Goal: Information Seeking & Learning: Find specific fact

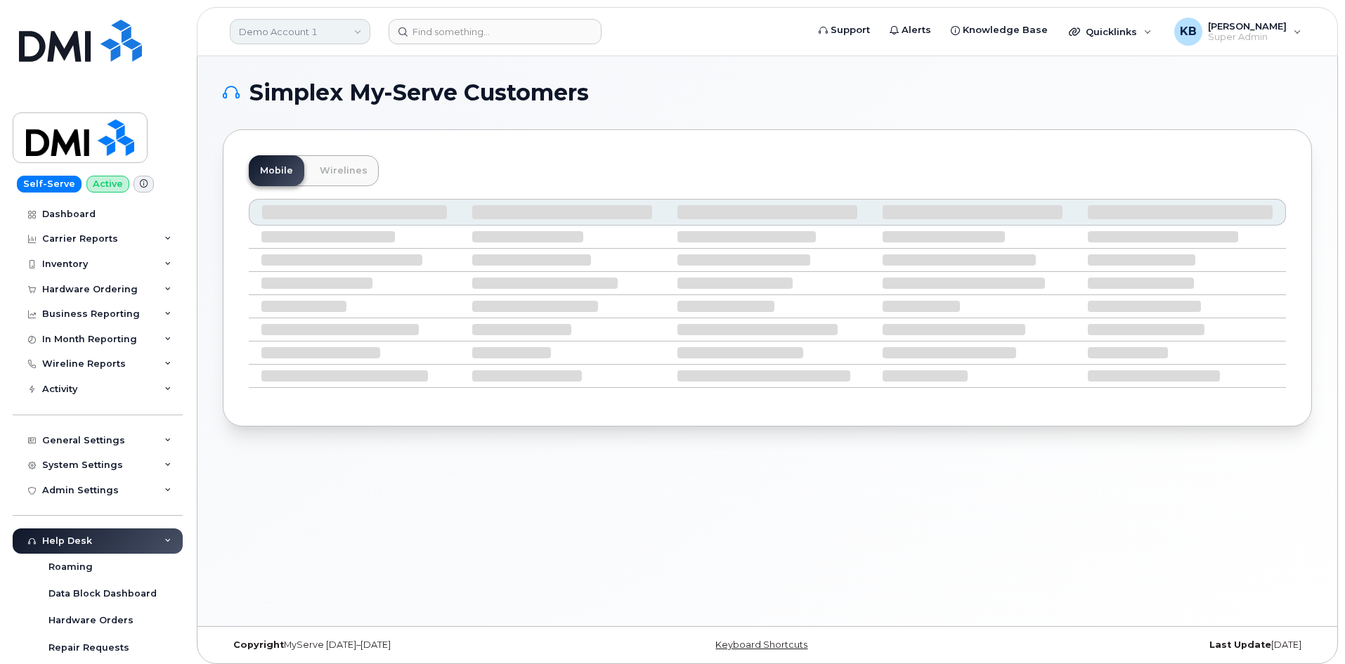
click at [281, 33] on link "Demo Account 1" at bounding box center [300, 31] width 140 height 25
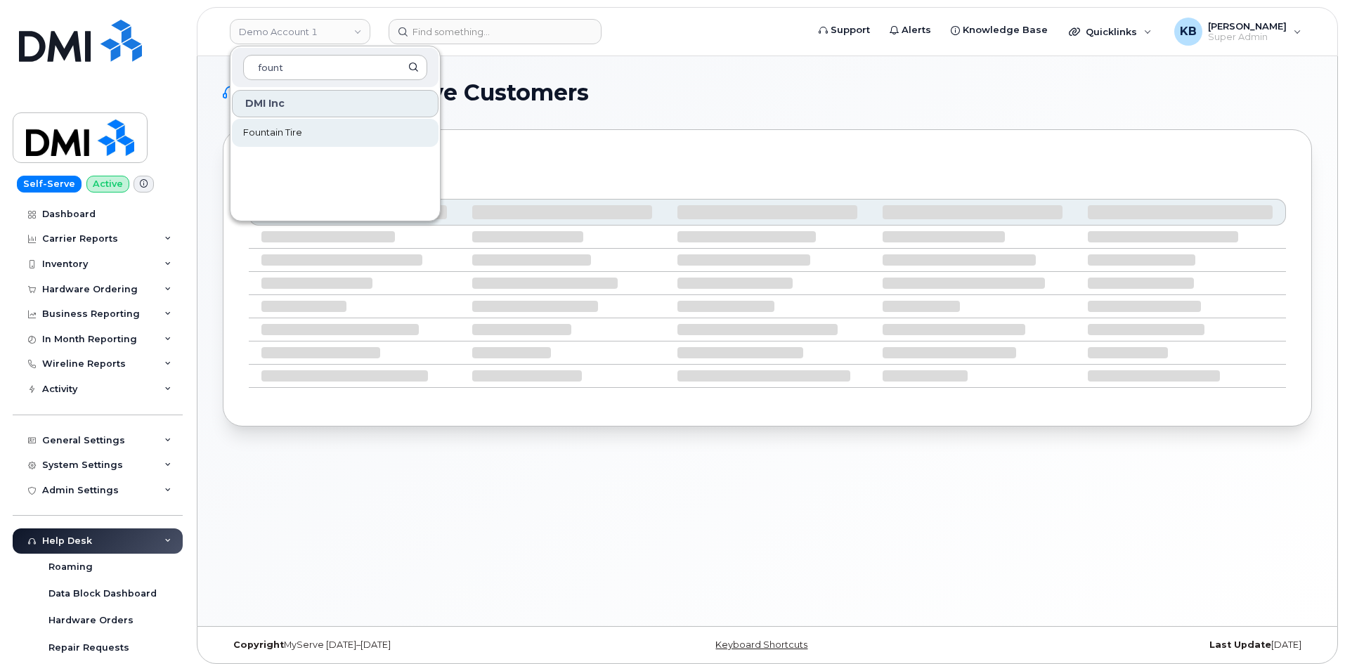
type input "fount"
click at [263, 129] on span "Fountain Tire" at bounding box center [272, 133] width 59 height 14
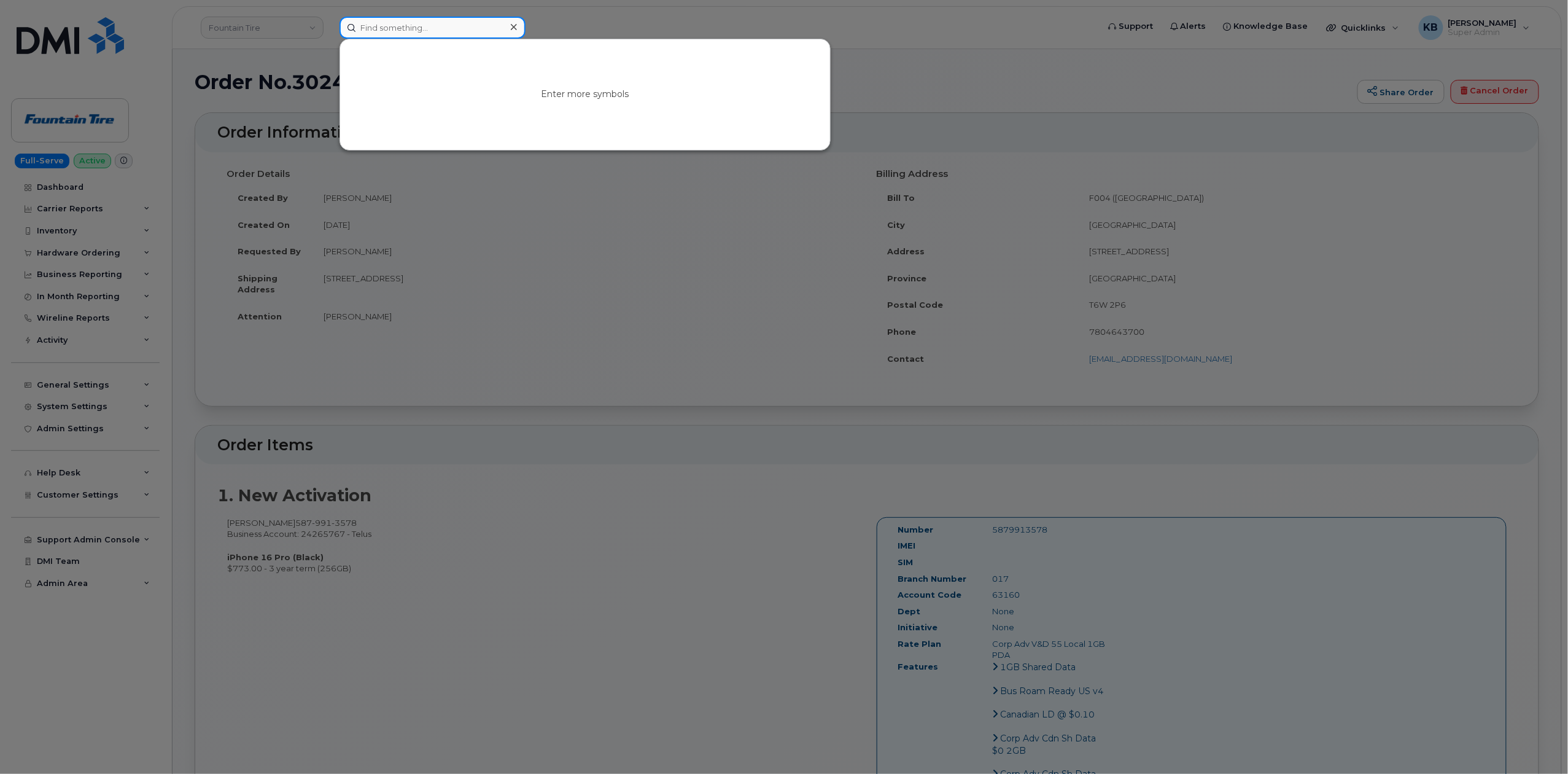
click at [388, 34] on input at bounding box center [432, 27] width 186 height 22
paste input "302077"
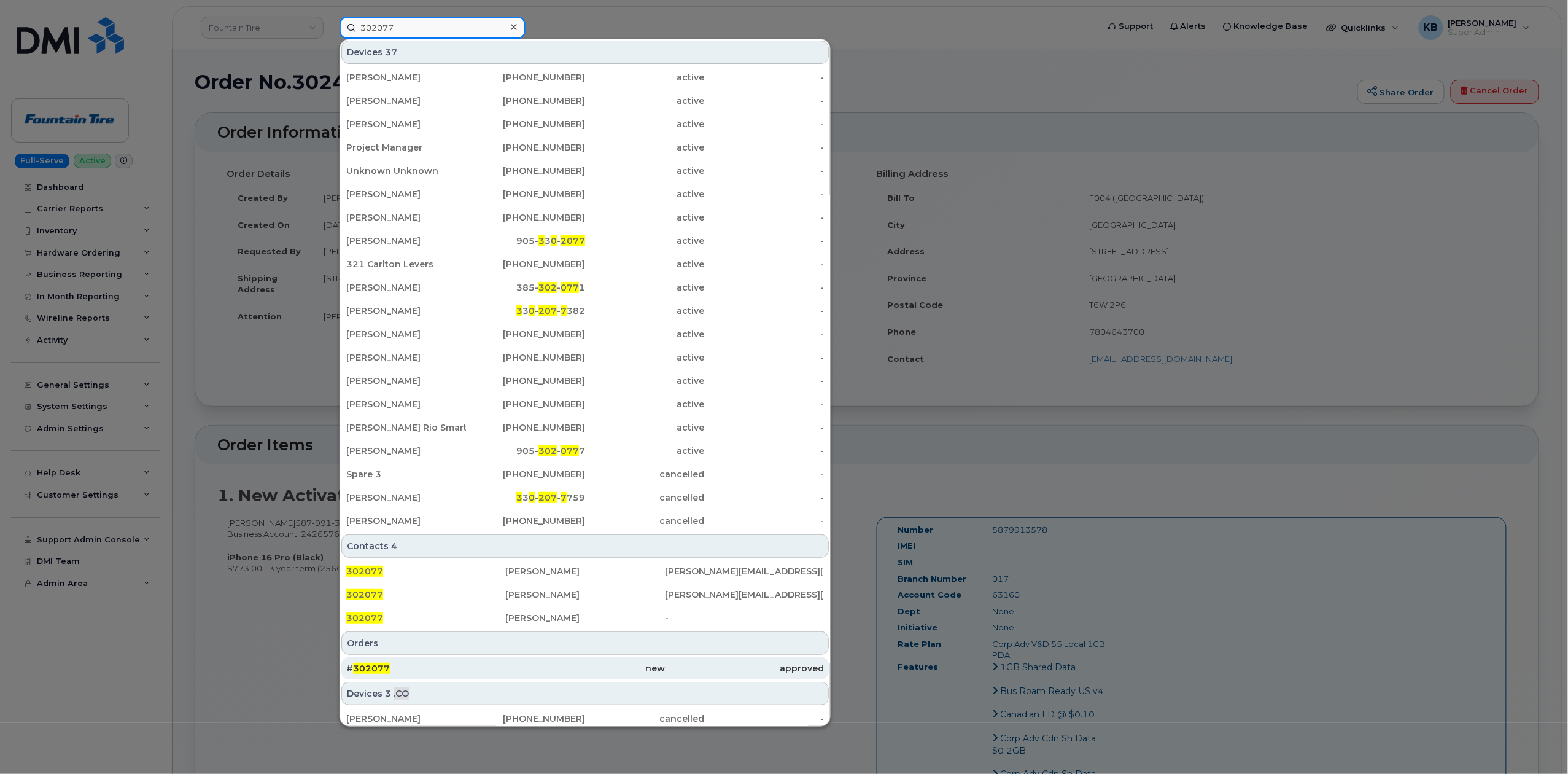
type input "302077"
click at [392, 665] on div "# 302077" at bounding box center [426, 668] width 159 height 12
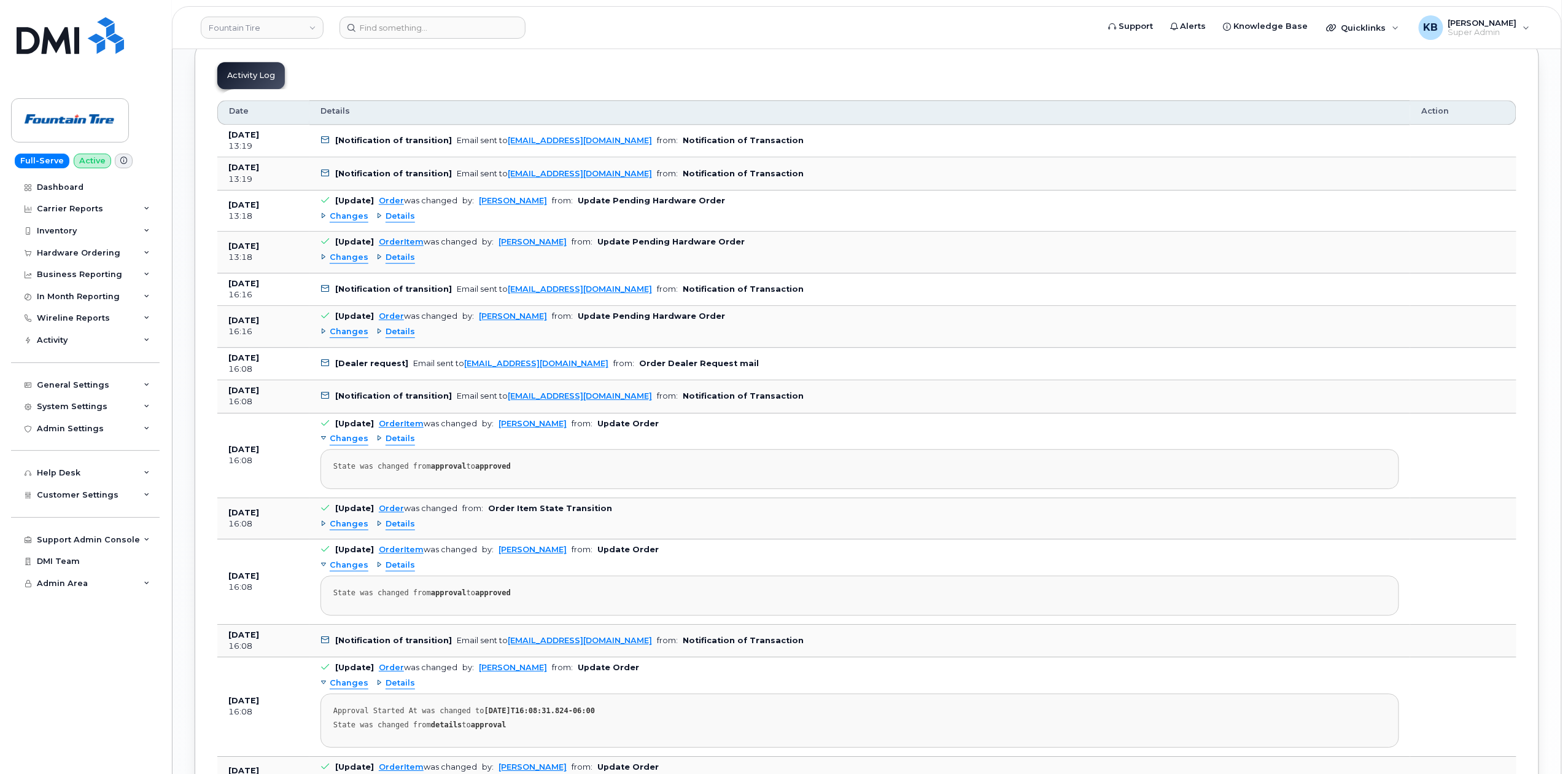
scroll to position [1556, 0]
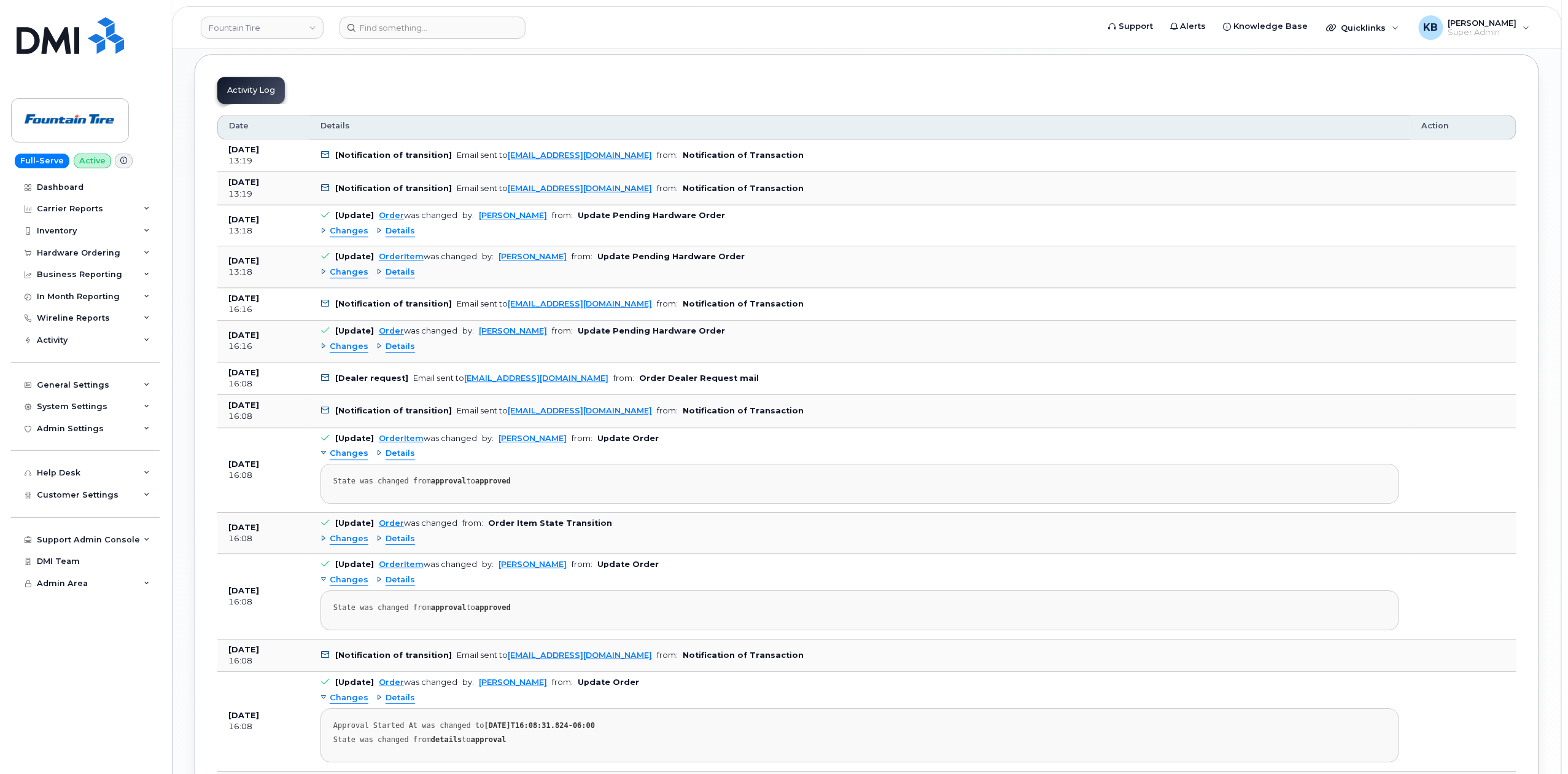
click at [352, 234] on span "Changes" at bounding box center [349, 231] width 38 height 11
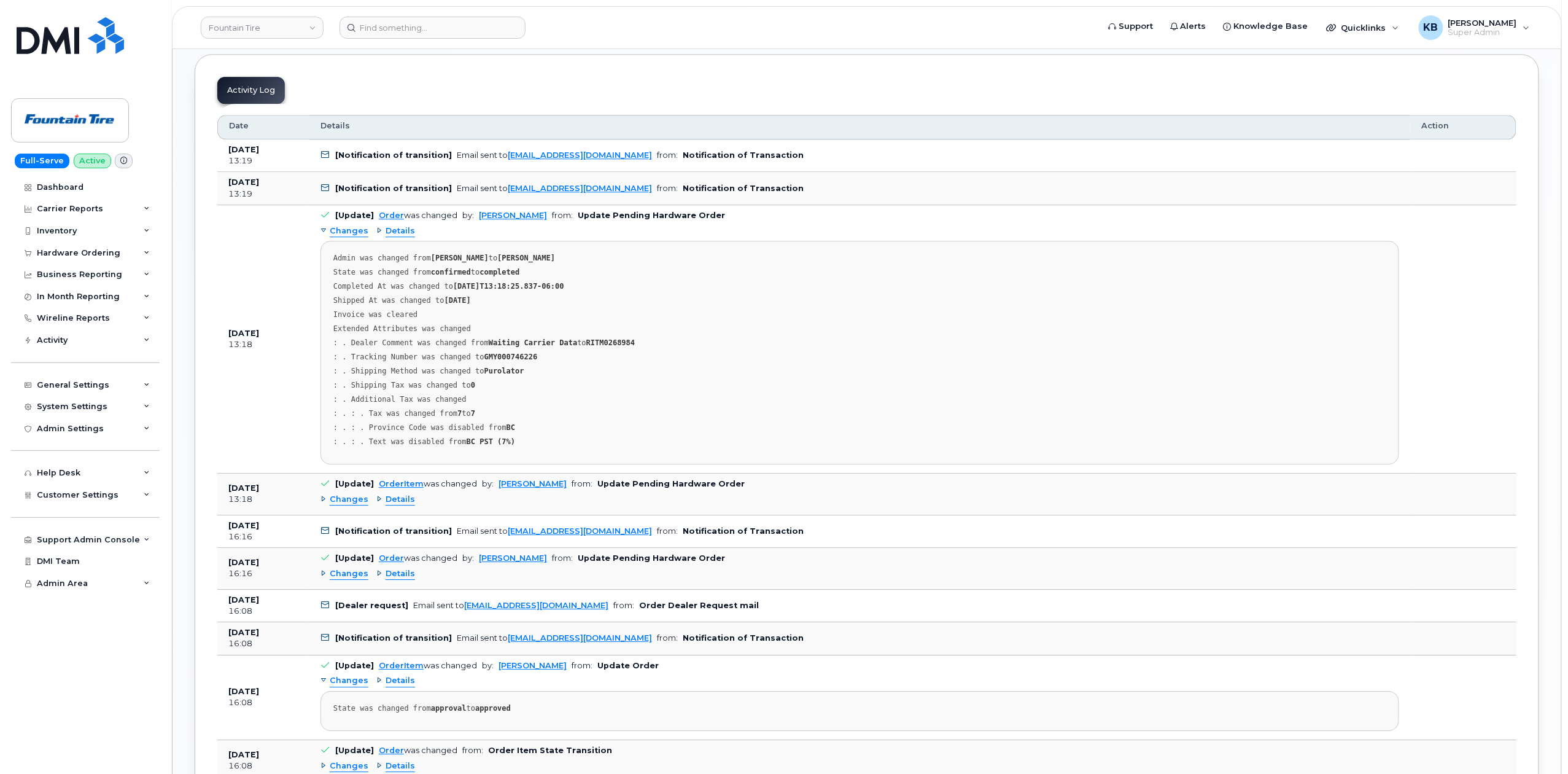
click at [355, 505] on span "Changes" at bounding box center [349, 499] width 38 height 11
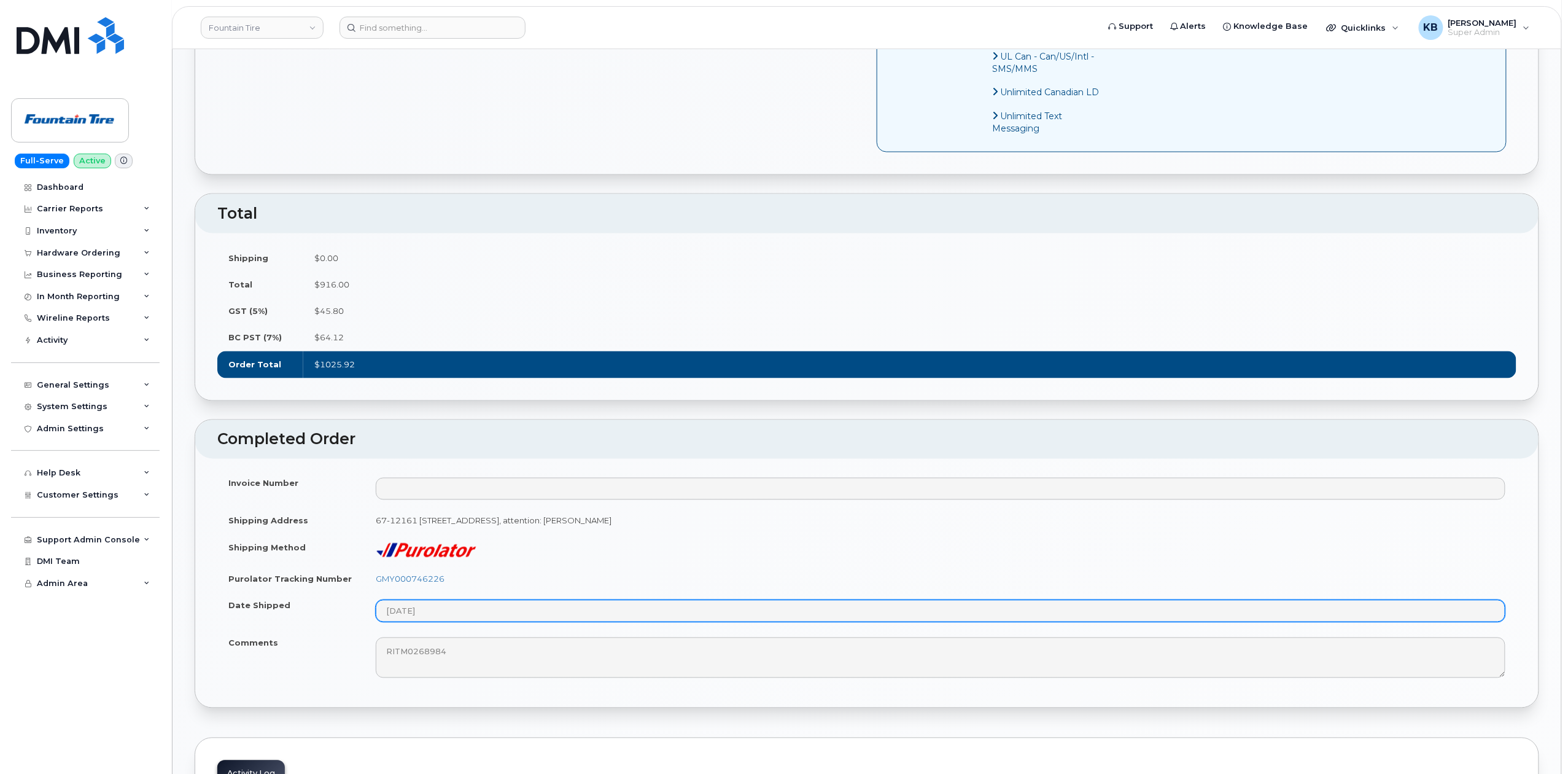
scroll to position [901, 0]
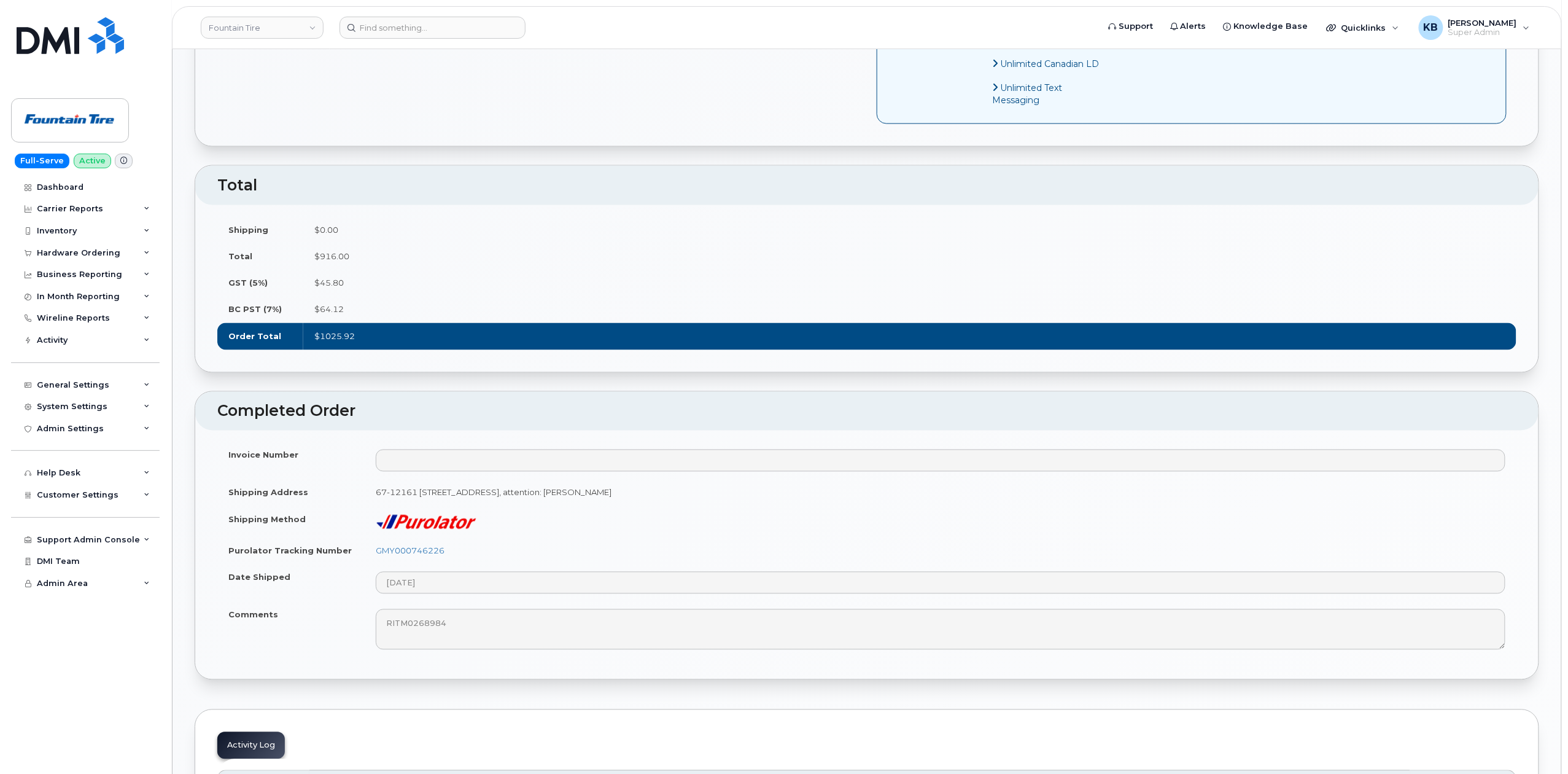
click at [484, 553] on td "GMY000746226" at bounding box center [940, 551] width 1152 height 27
click at [419, 556] on link "GMY000746226" at bounding box center [410, 550] width 69 height 10
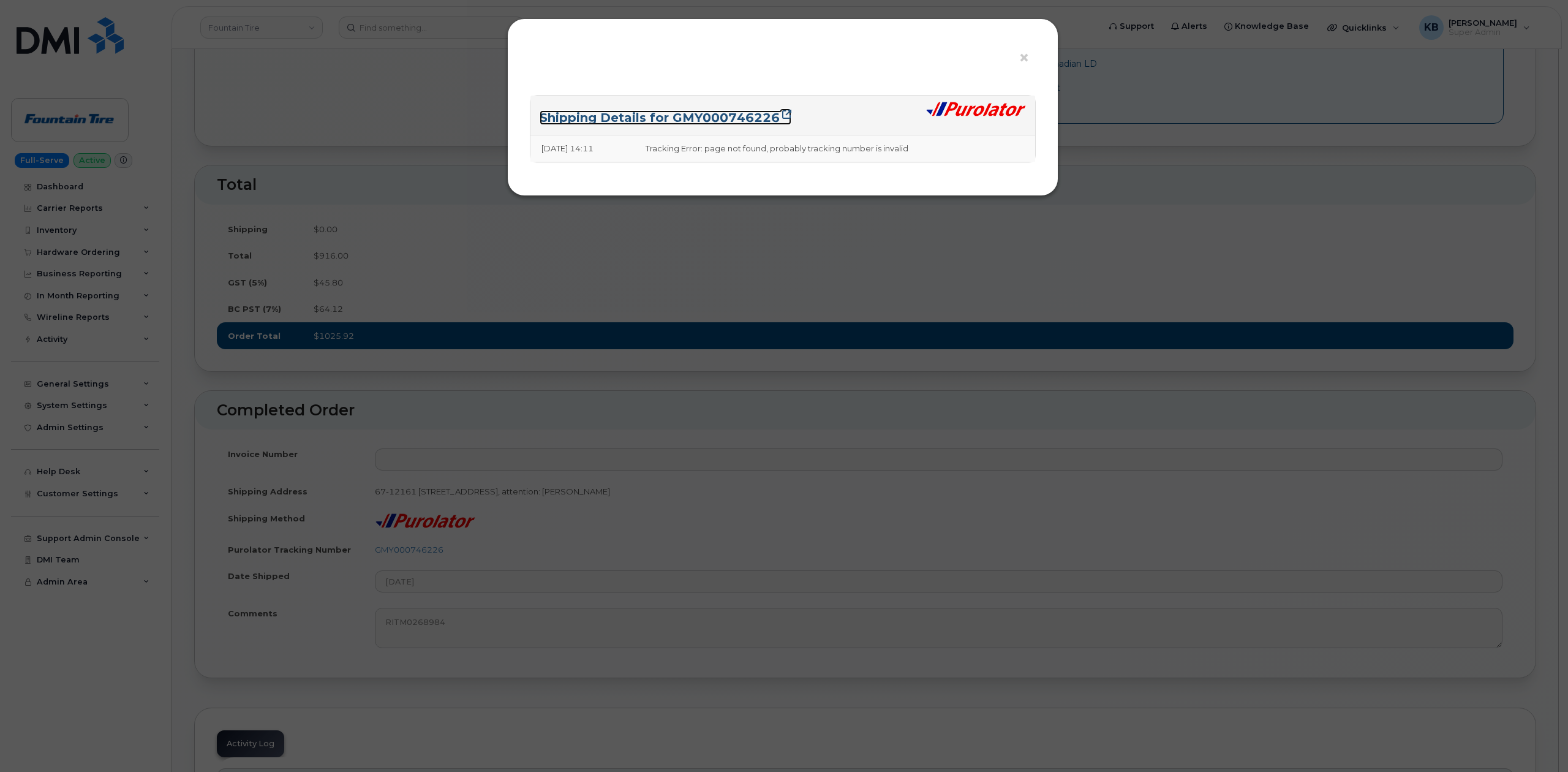
click at [738, 115] on link "Shipping Details for GMY000746226" at bounding box center [665, 117] width 252 height 15
click at [1179, 119] on div "× Shipping Details for GMY000746226 10/10/2025 14:11 Tracking Error: page not f…" at bounding box center [784, 386] width 1568 height 772
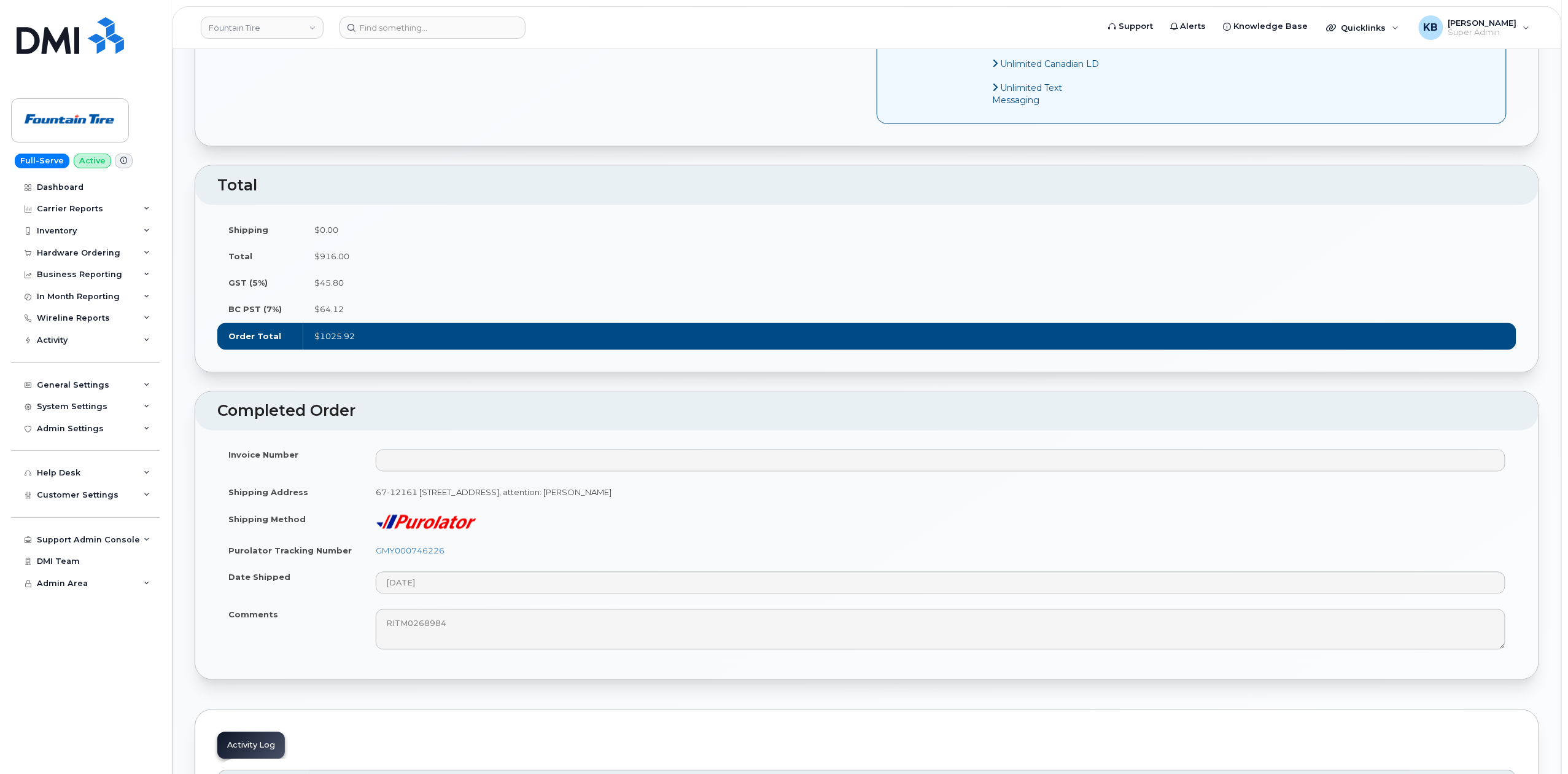
scroll to position [0, 0]
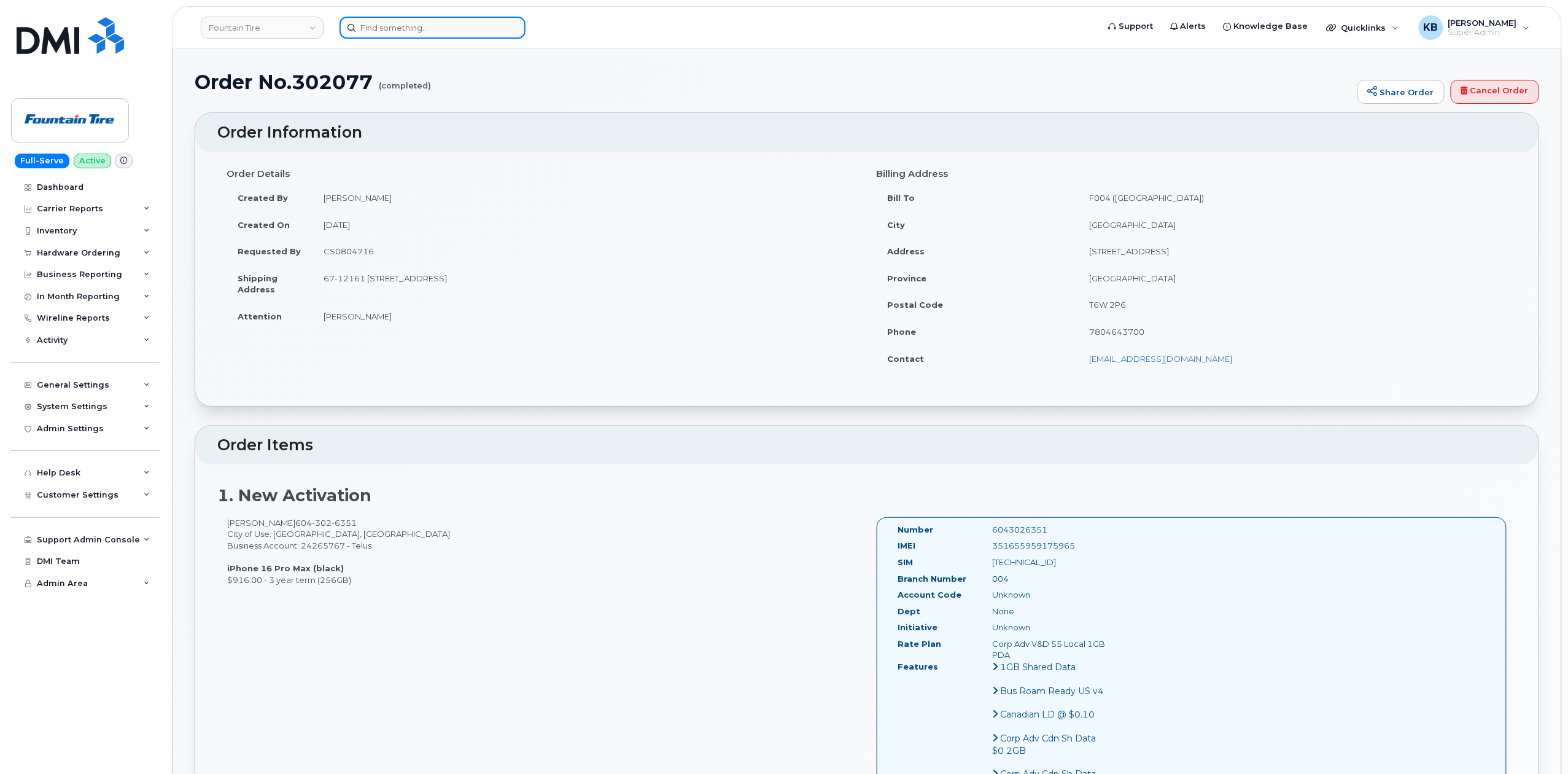
click at [384, 24] on input at bounding box center [432, 27] width 186 height 22
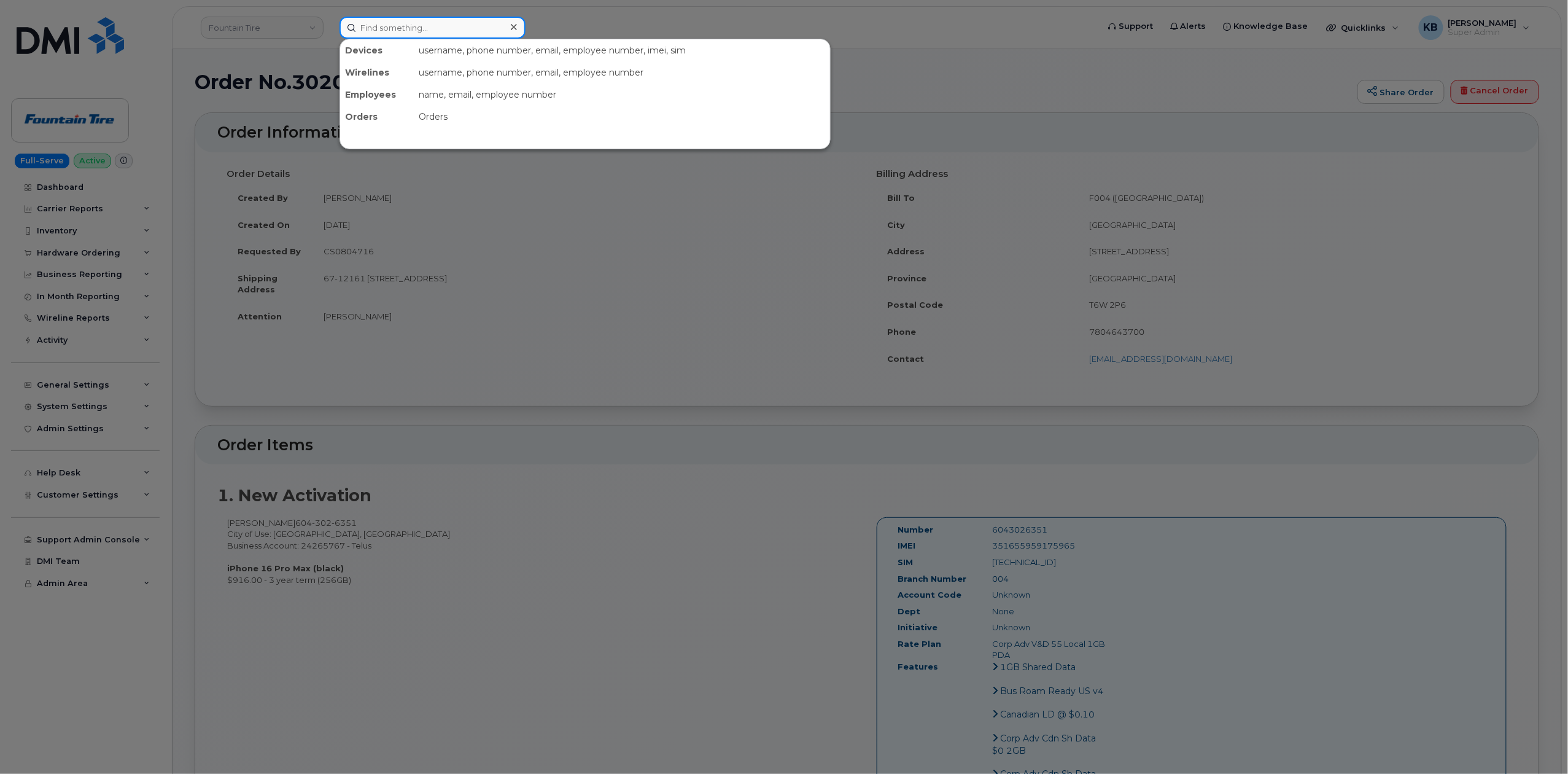
paste input "293897"
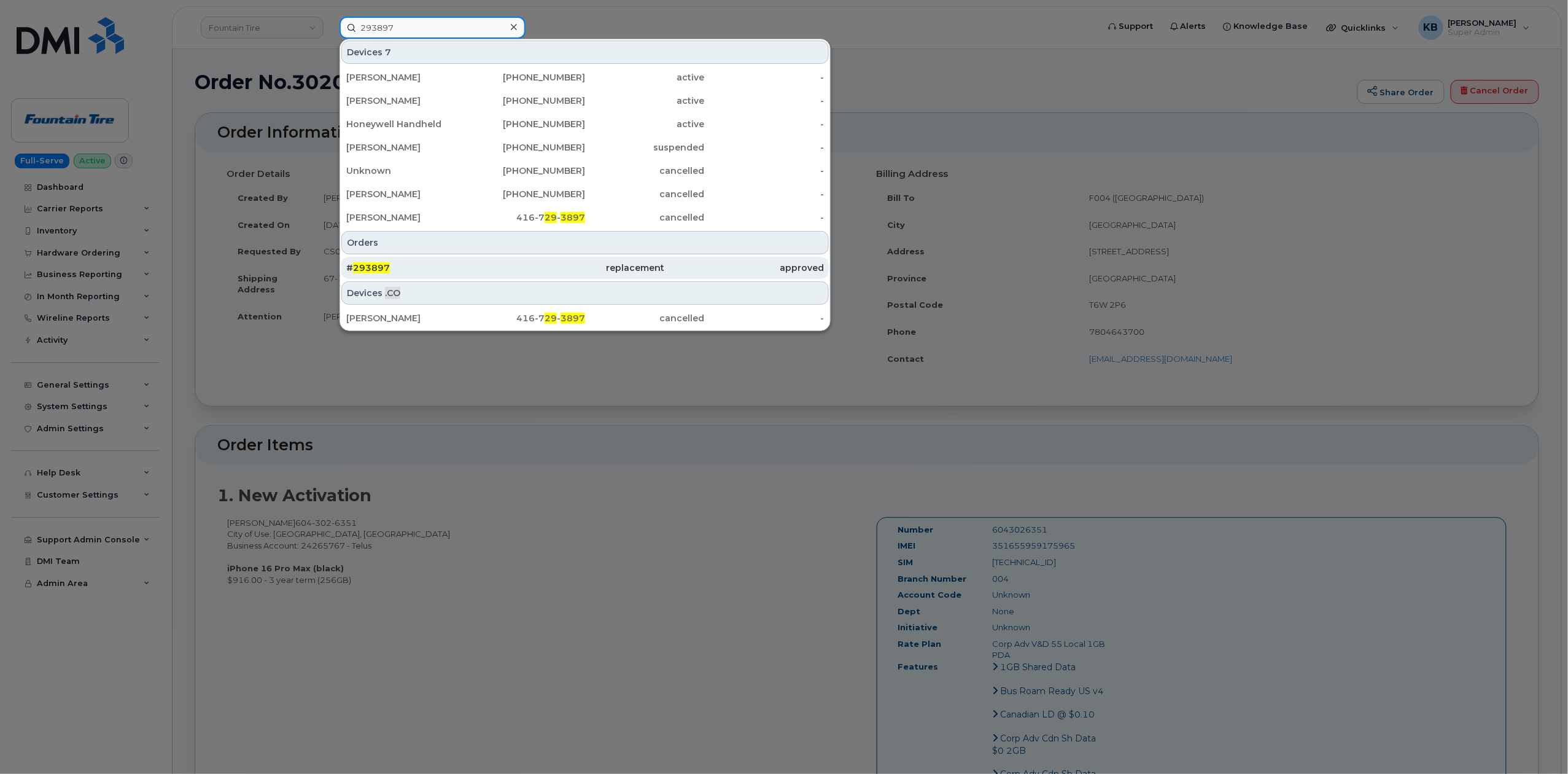
type input "293897"
drag, startPoint x: 364, startPoint y: 264, endPoint x: 370, endPoint y: 261, distance: 6.7
click at [364, 264] on span "293897" at bounding box center [371, 268] width 37 height 11
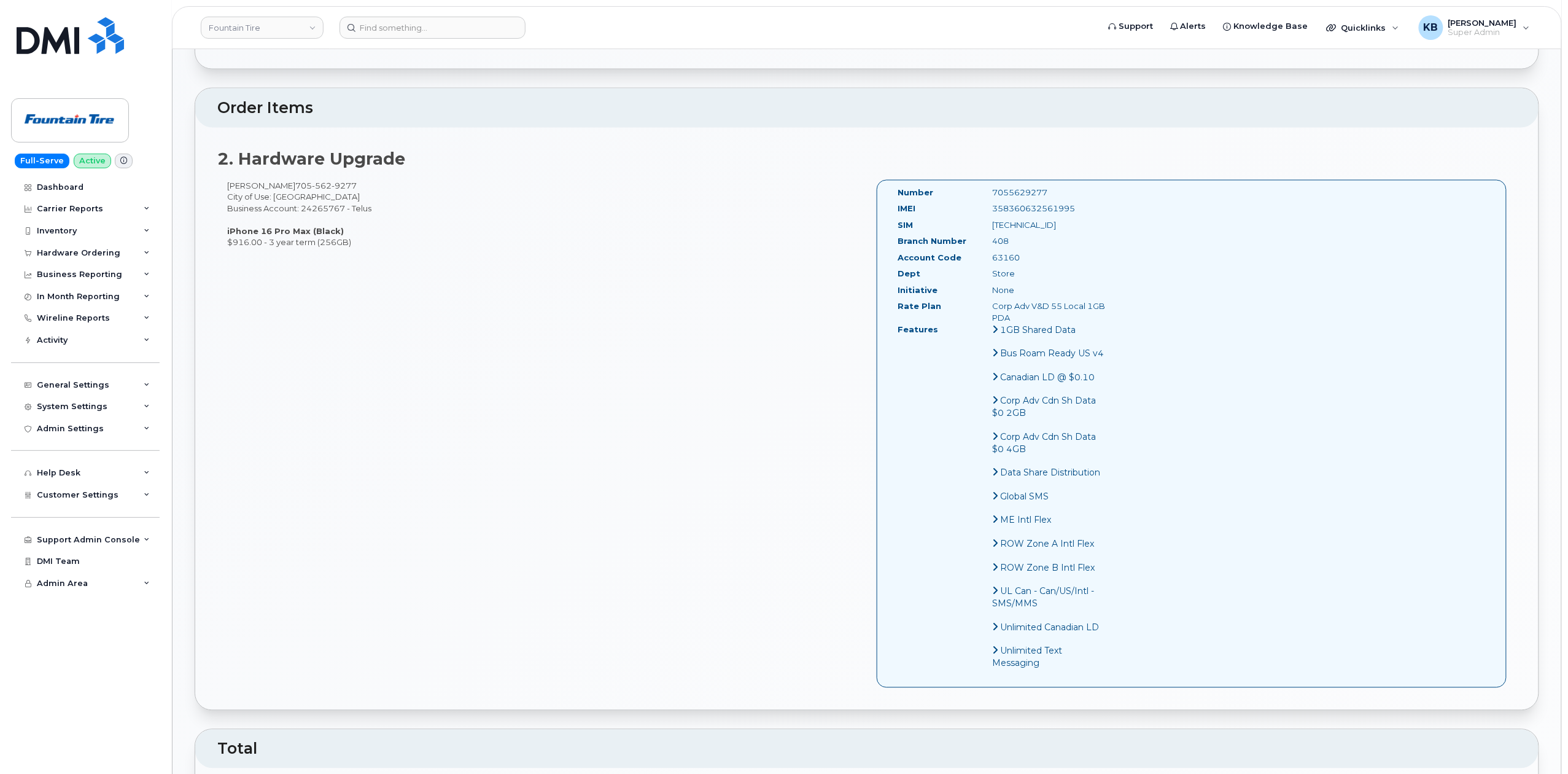
scroll to position [907, 0]
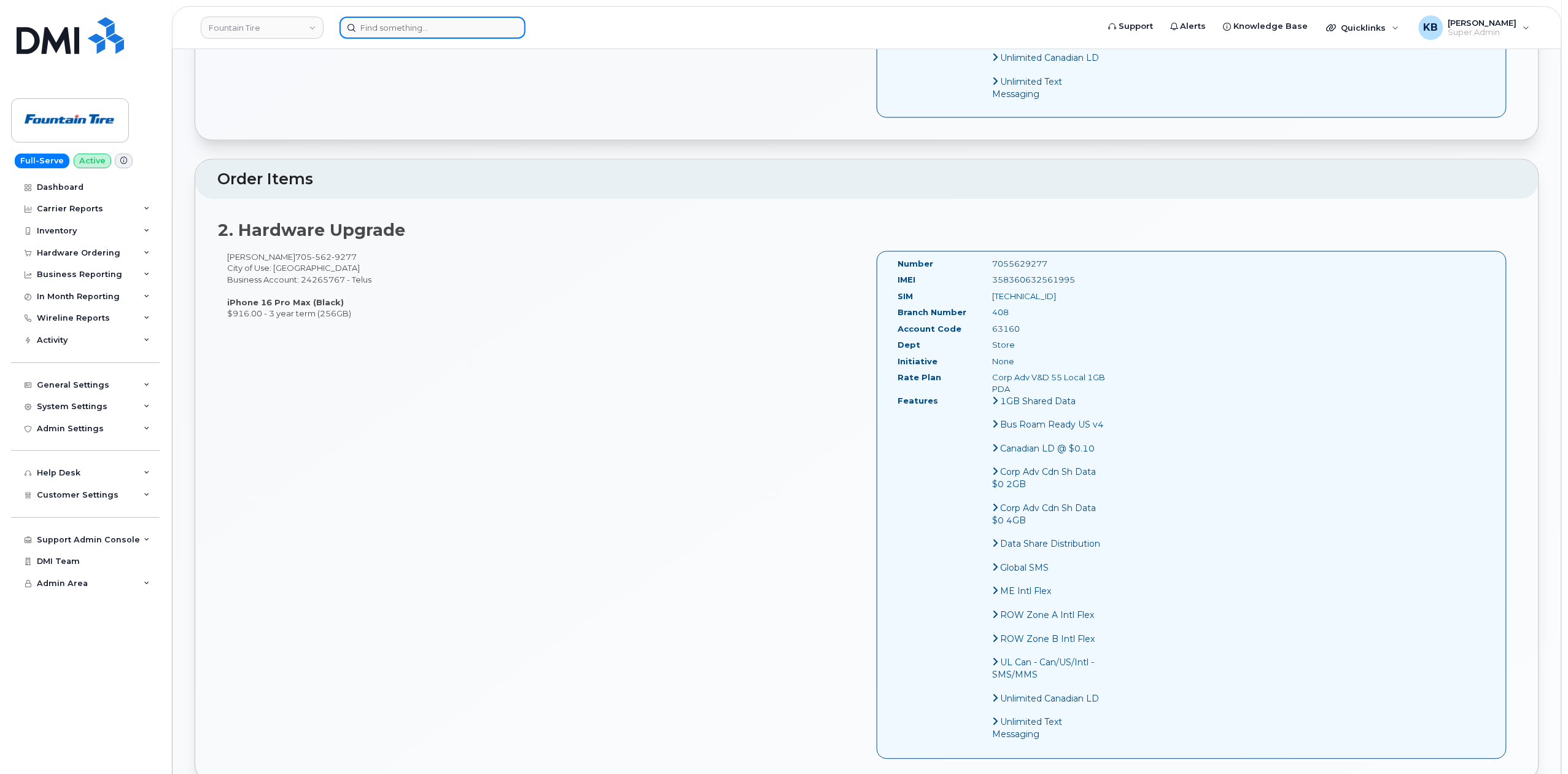
click at [451, 25] on input at bounding box center [432, 27] width 186 height 22
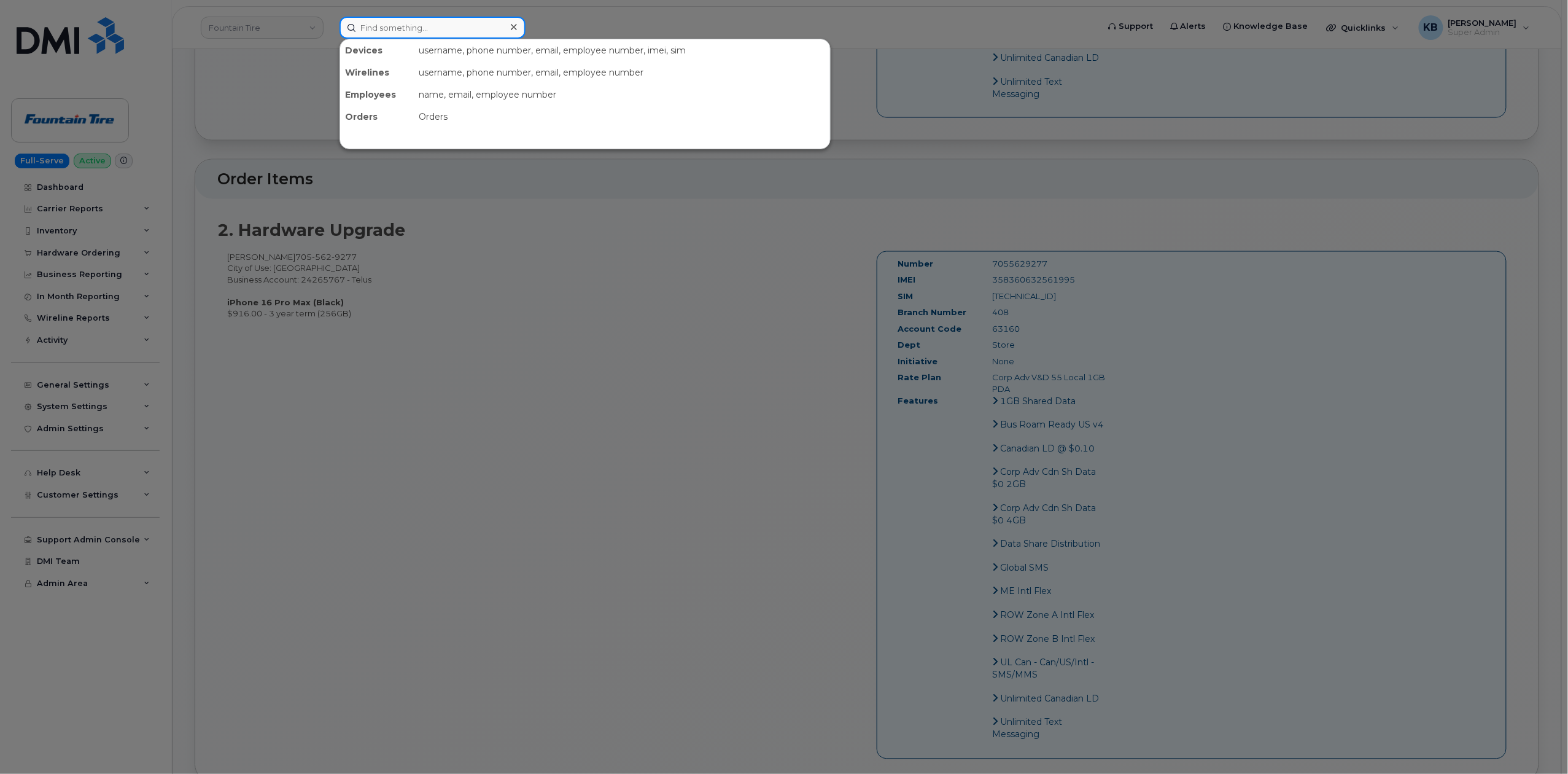
paste input "293597"
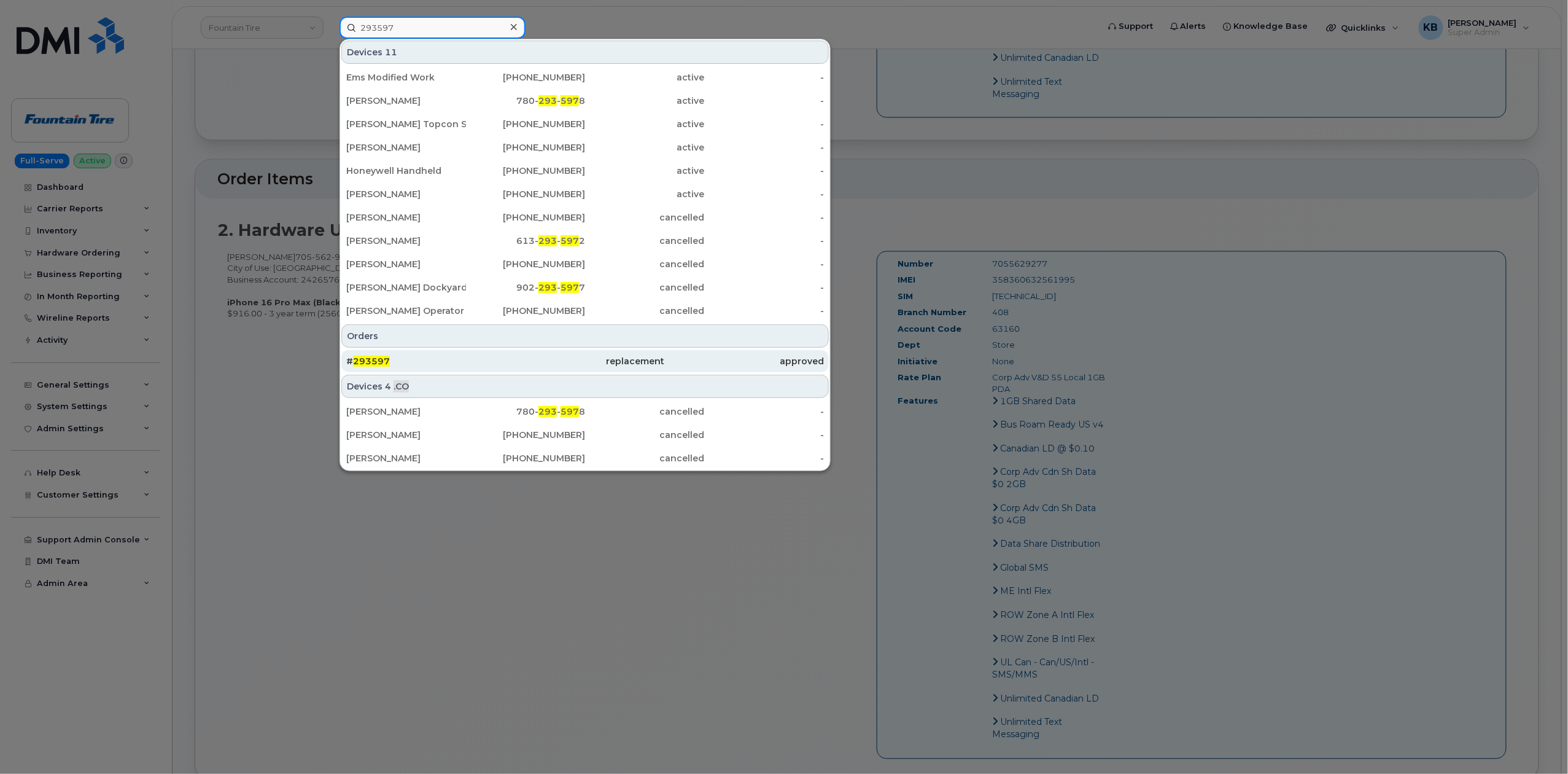
type input "293597"
click at [389, 362] on div "# 293597" at bounding box center [426, 361] width 159 height 12
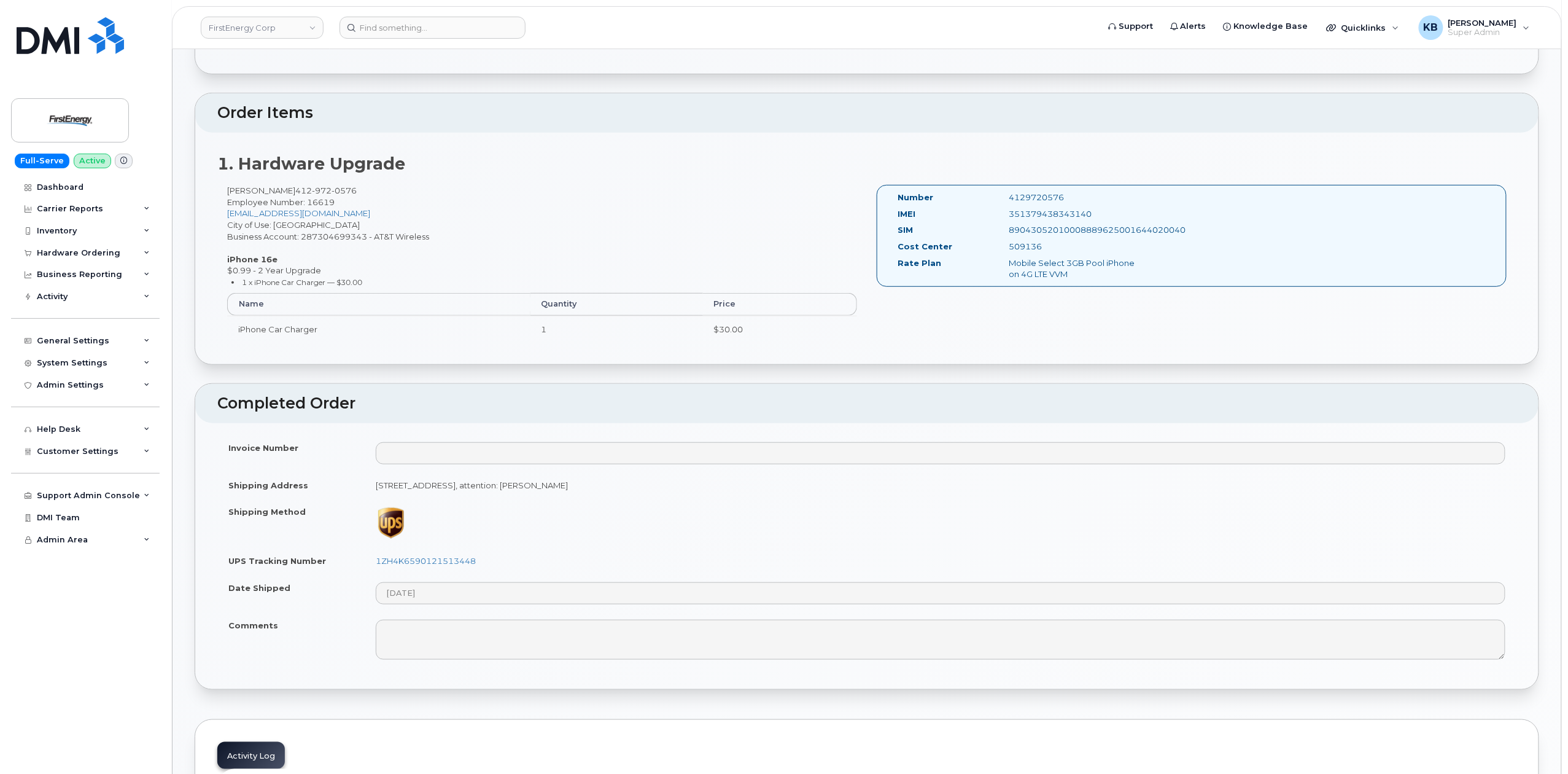
scroll to position [327, 0]
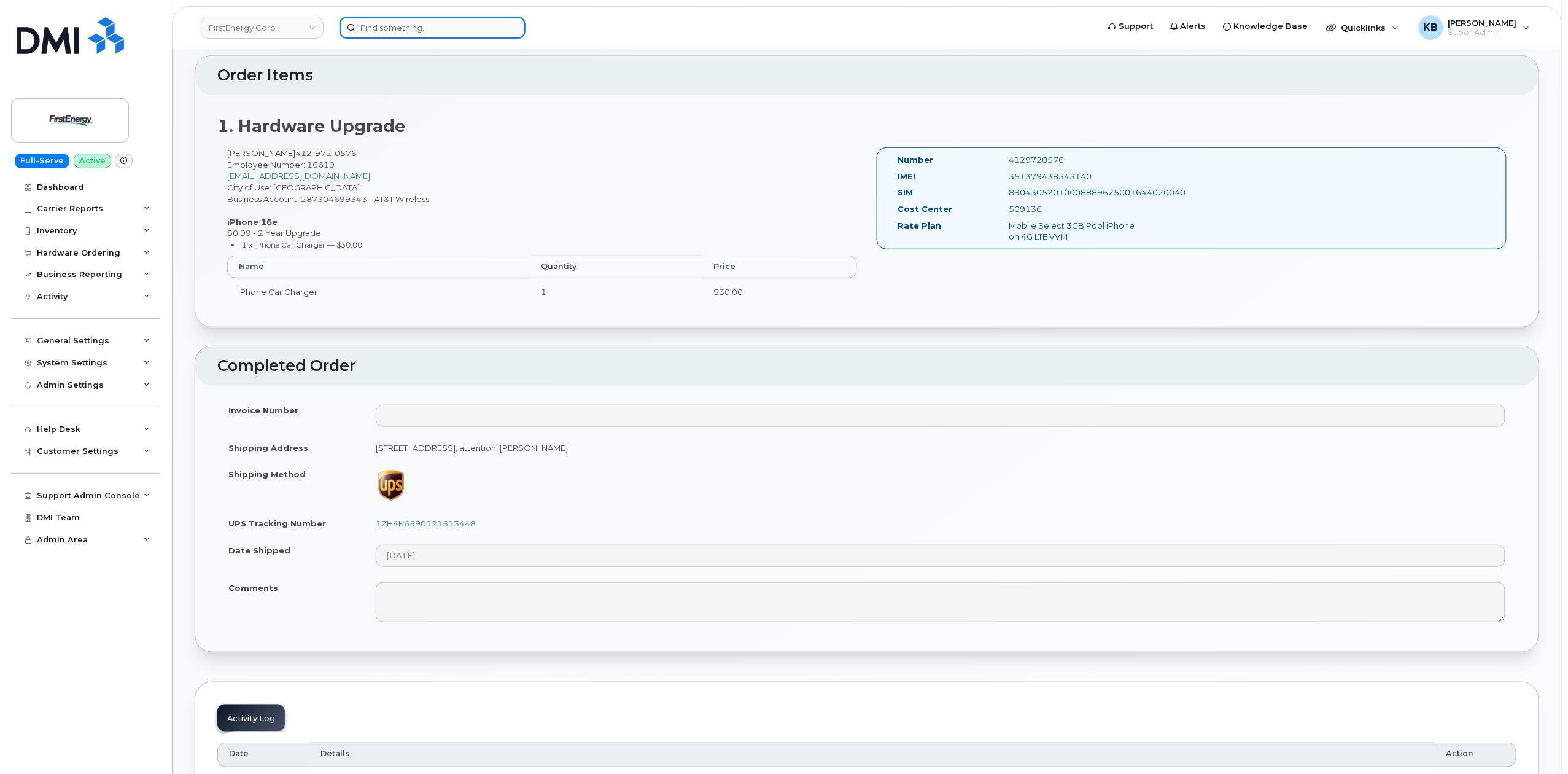
click at [407, 20] on input at bounding box center [432, 27] width 186 height 22
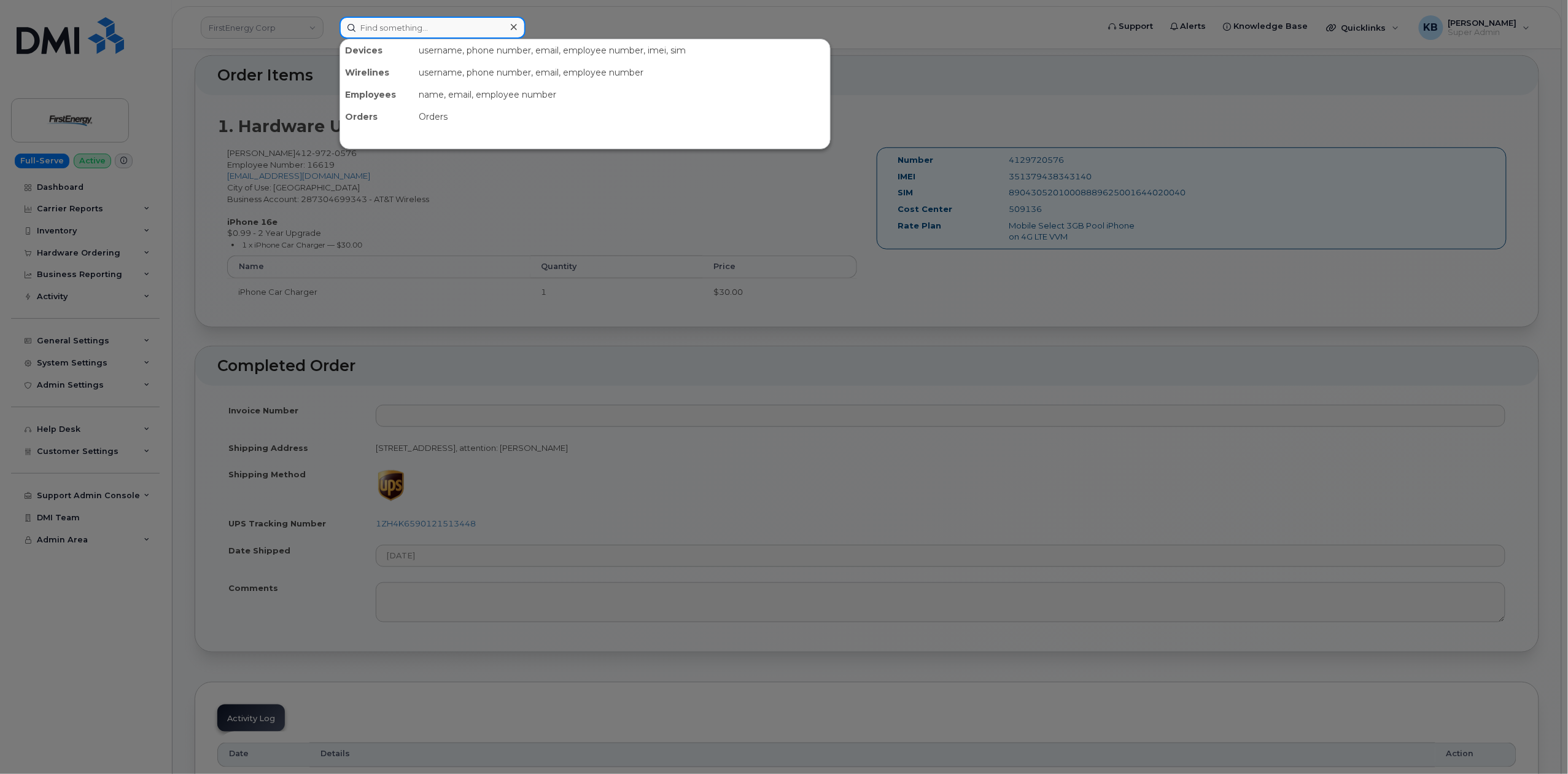
paste input "300702"
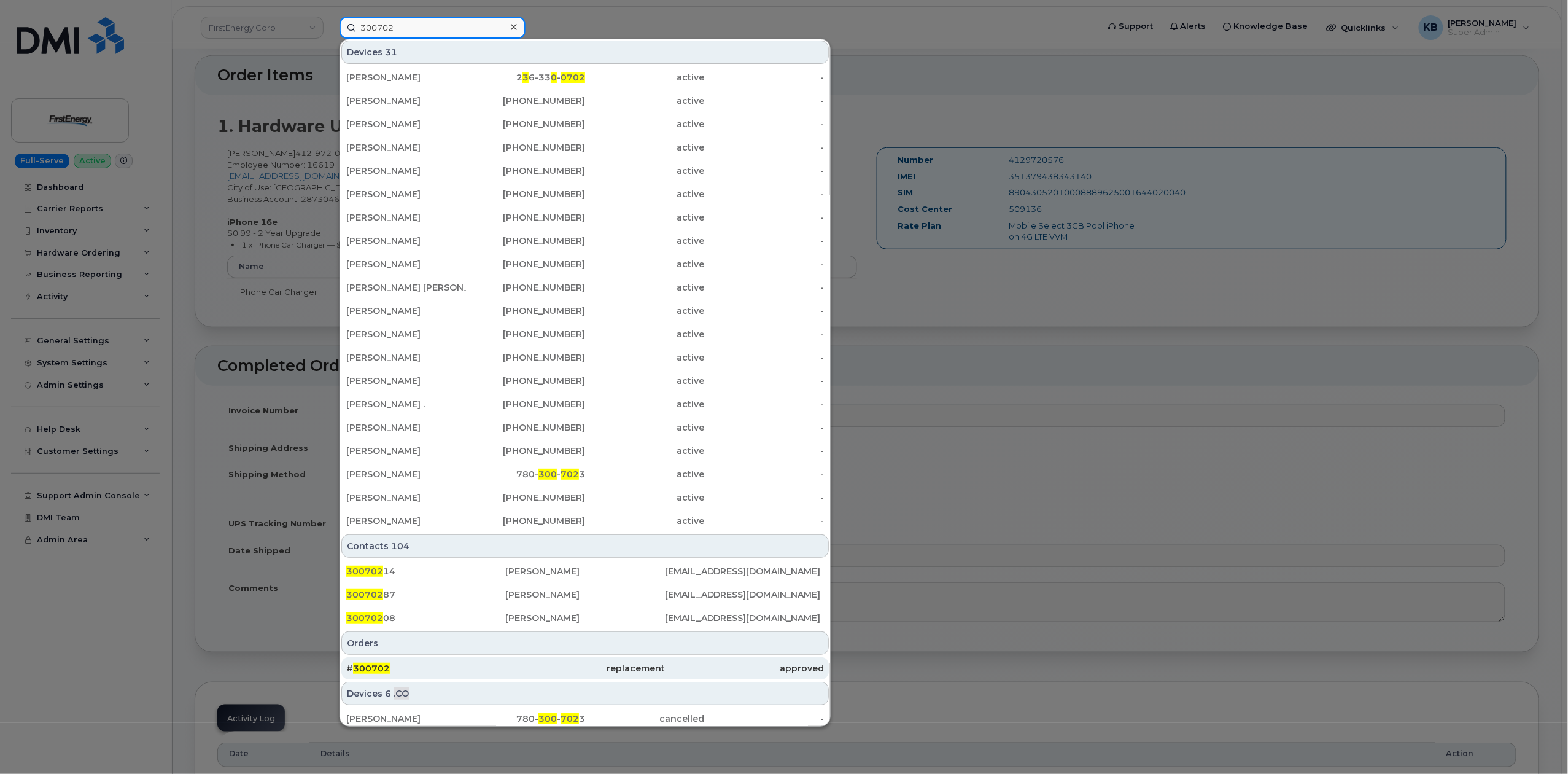
type input "300702"
drag, startPoint x: 399, startPoint y: 672, endPoint x: 465, endPoint y: 662, distance: 66.8
click at [399, 672] on div "# 300702" at bounding box center [426, 668] width 159 height 12
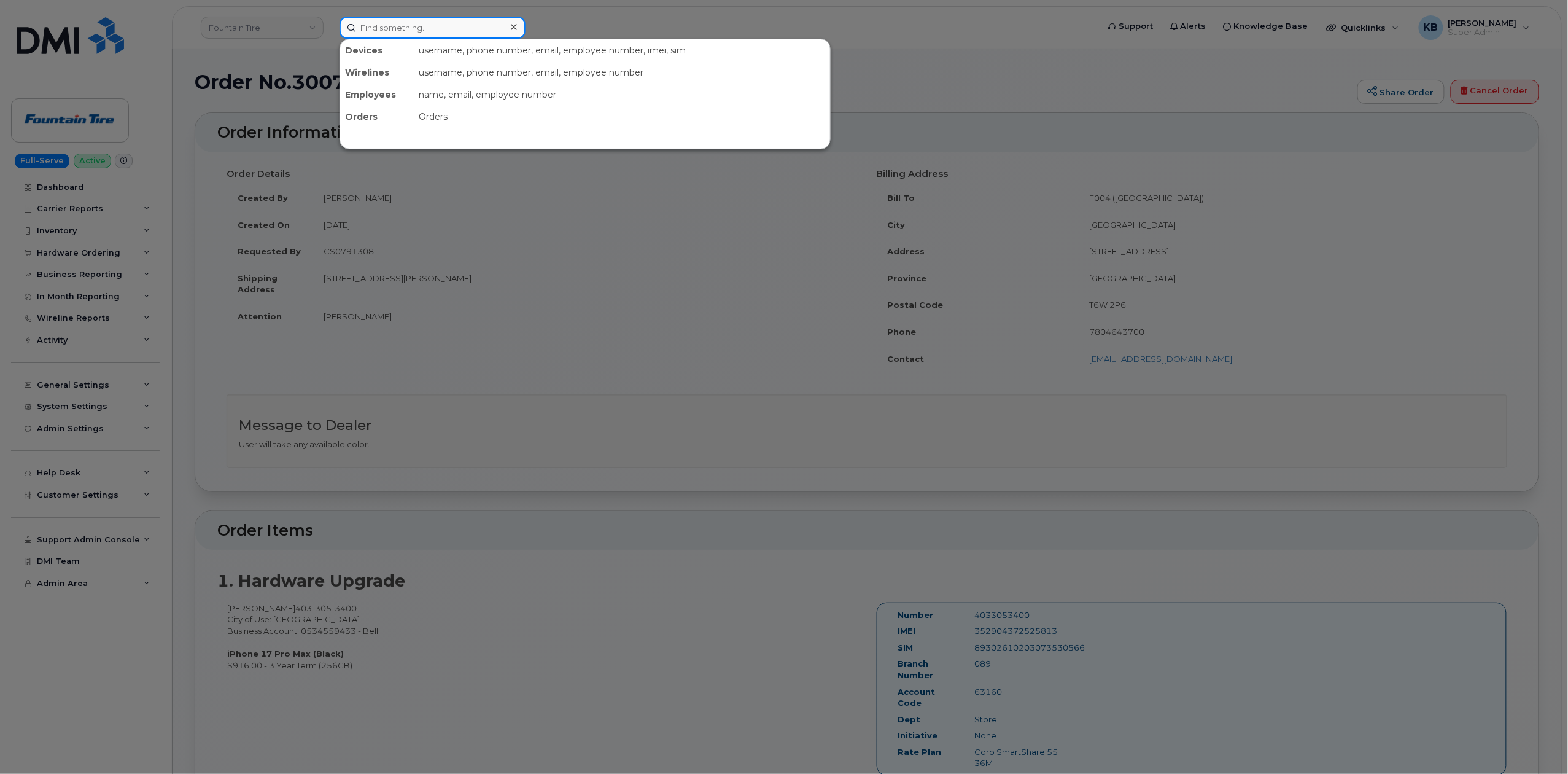
click at [361, 22] on input at bounding box center [432, 27] width 186 height 22
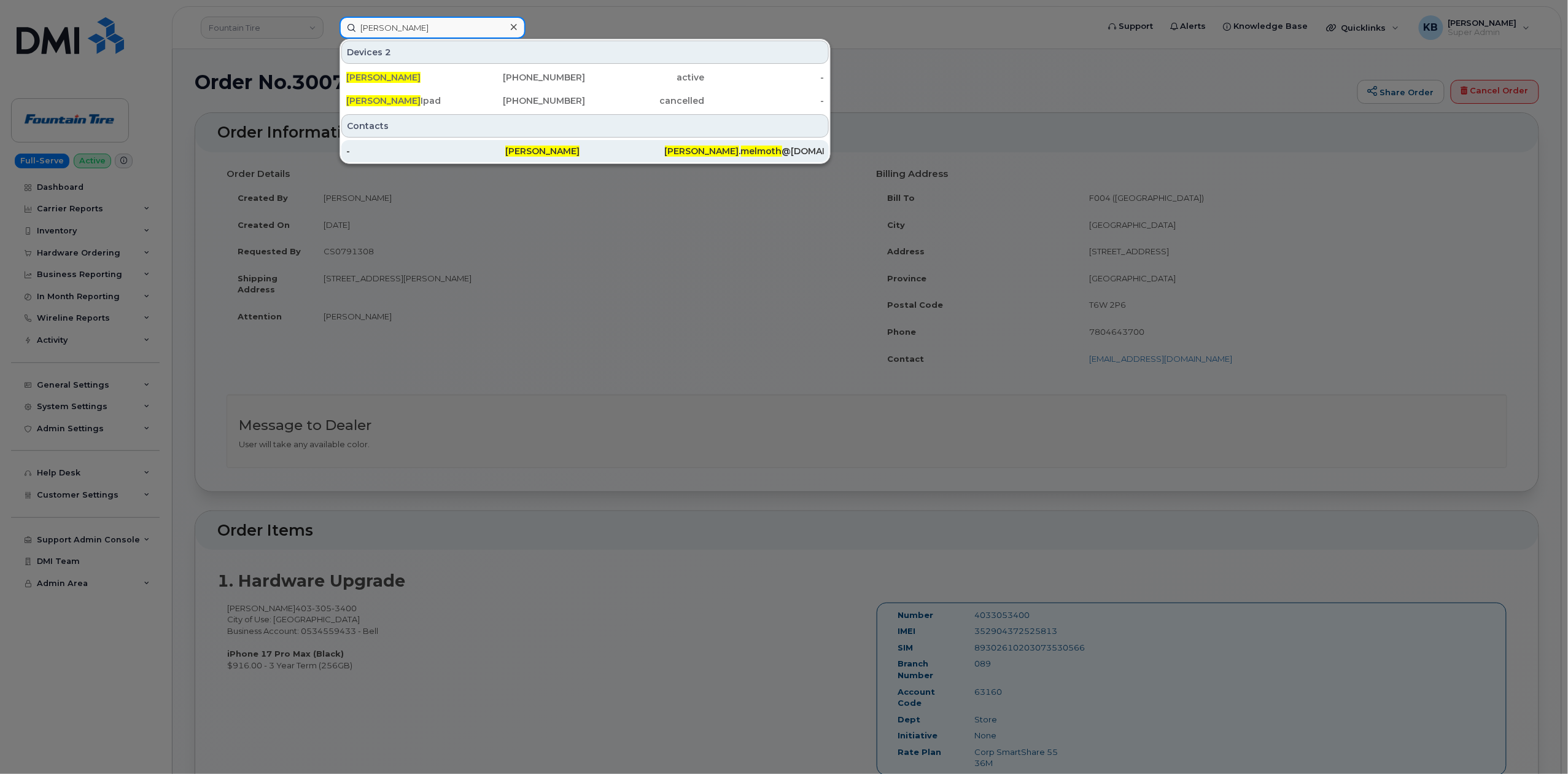
type input "[PERSON_NAME]"
drag, startPoint x: 713, startPoint y: 151, endPoint x: 734, endPoint y: 152, distance: 21.0
click at [741, 151] on span "melmoth" at bounding box center [761, 150] width 41 height 11
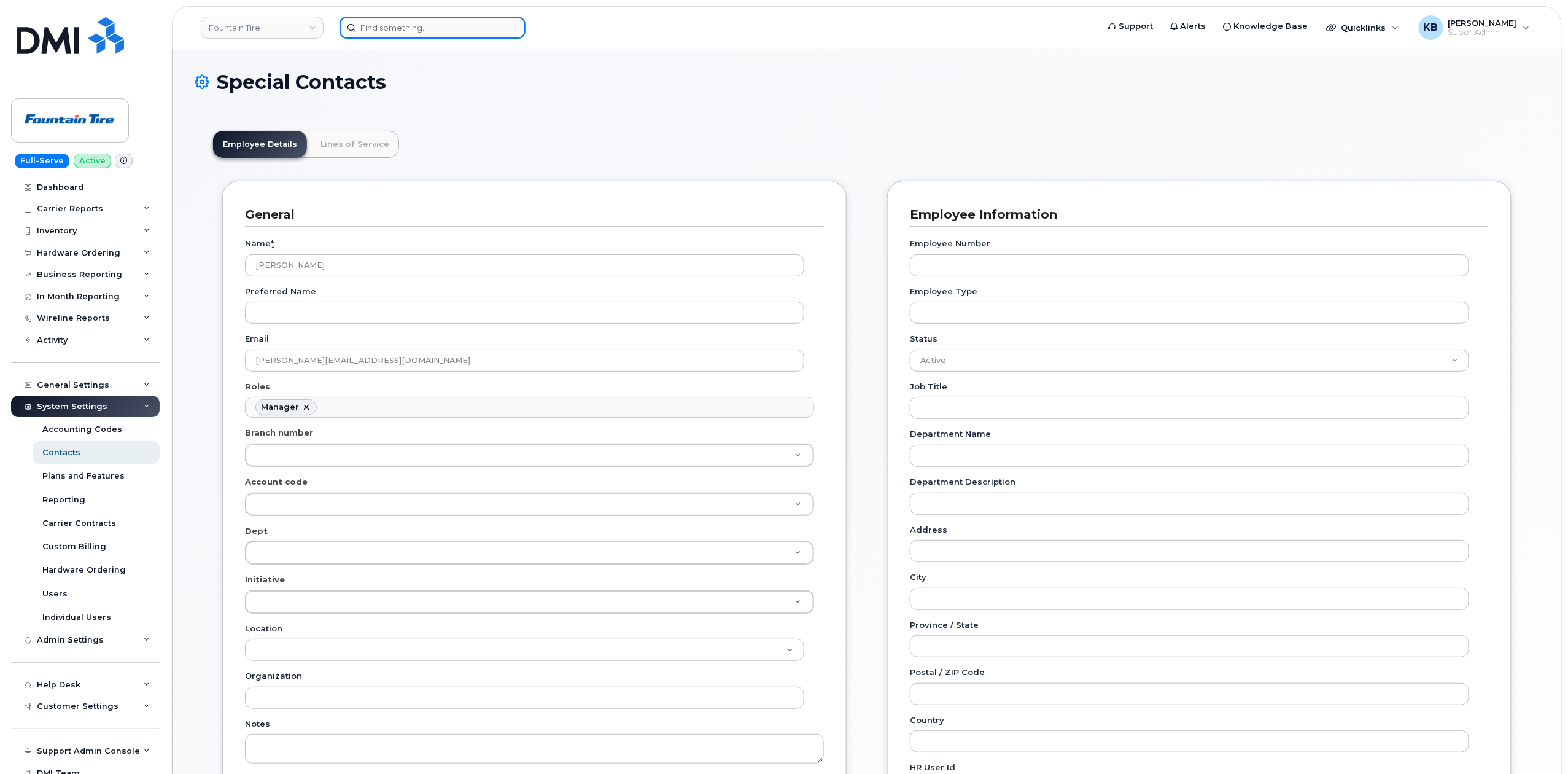
click at [401, 26] on input at bounding box center [432, 27] width 186 height 22
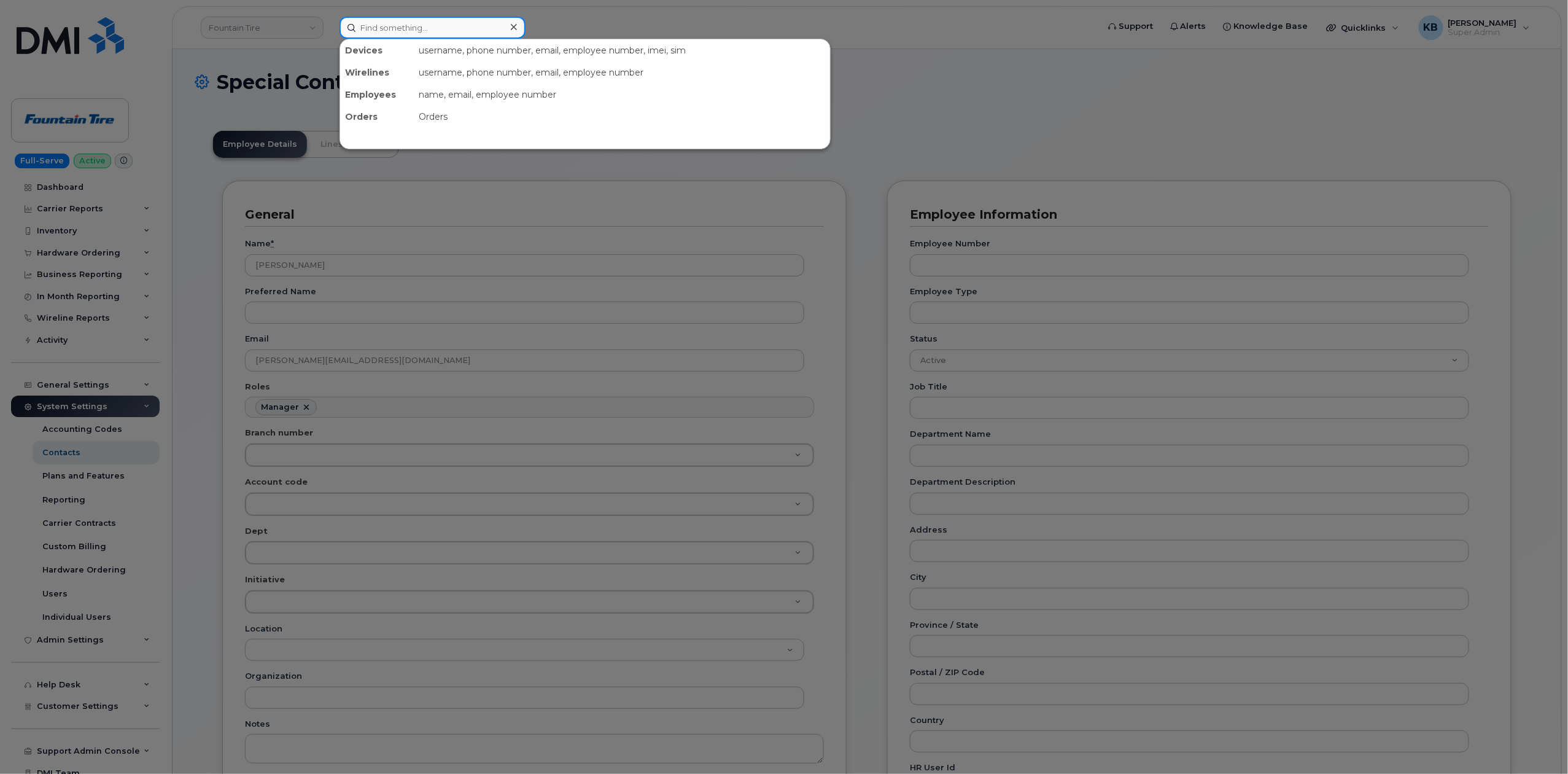
paste input "300702"
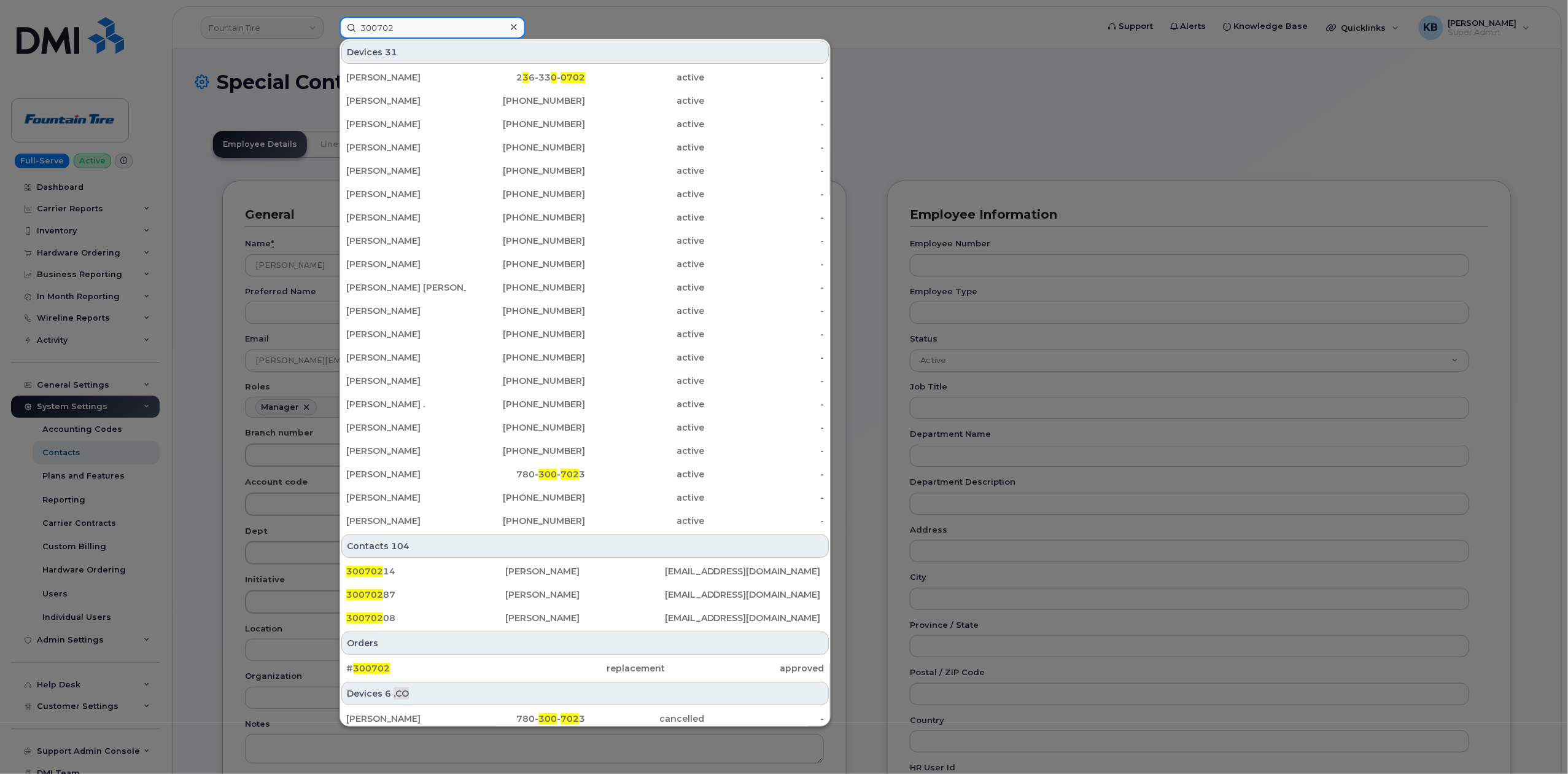
drag, startPoint x: 411, startPoint y: 24, endPoint x: 201, endPoint y: 12, distance: 210.3
click at [330, 17] on div "300702 Devices 31 Susan Tattersfield 2 3 6-33 0 - 0702 active - Danny Newhook 7…" at bounding box center [714, 27] width 770 height 22
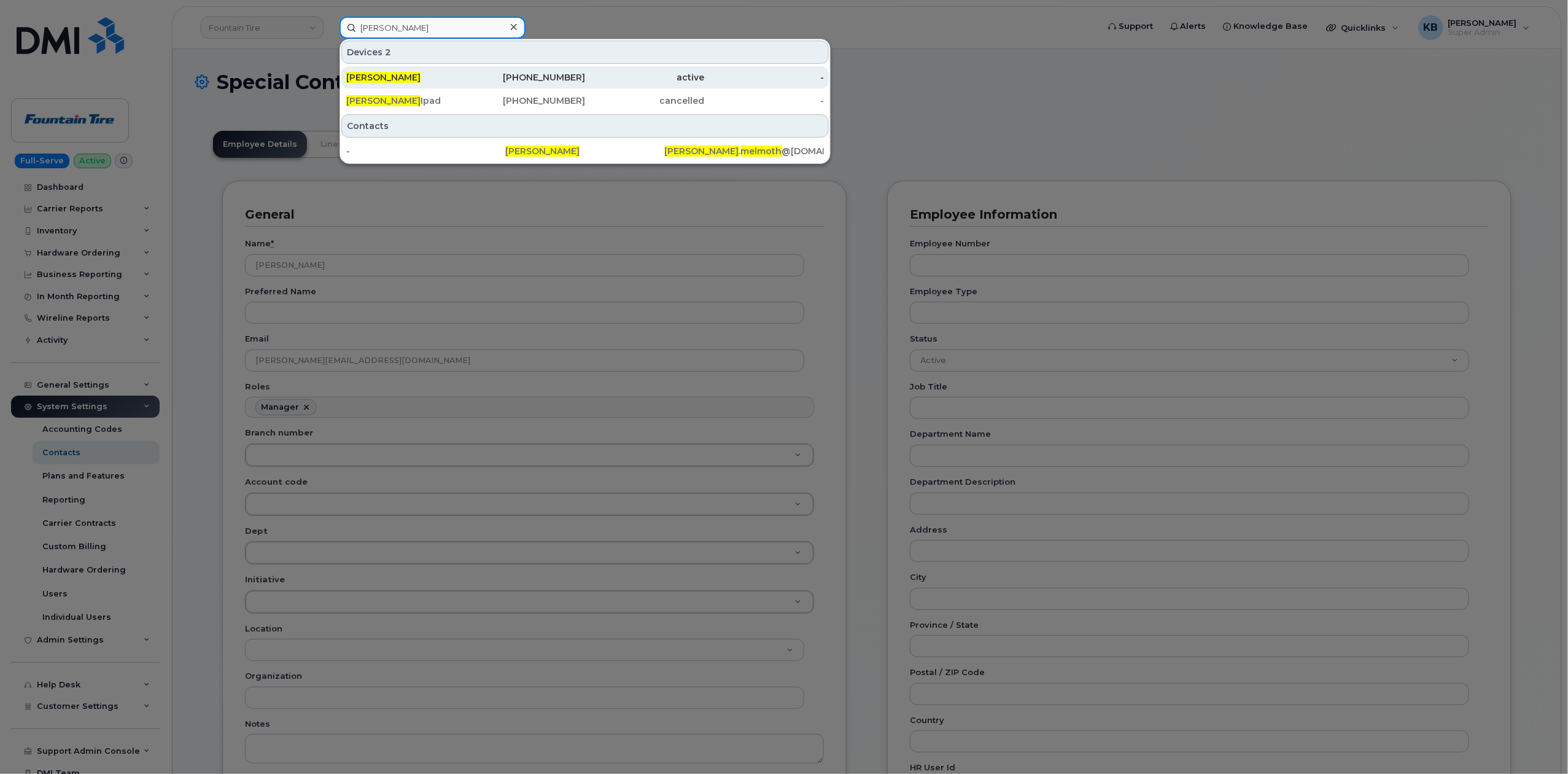
type input "Jason Melmoth"
click at [423, 76] on div "Jason Melmoth" at bounding box center [406, 77] width 120 height 12
click at [393, 73] on span "Jason Melmoth" at bounding box center [383, 77] width 74 height 11
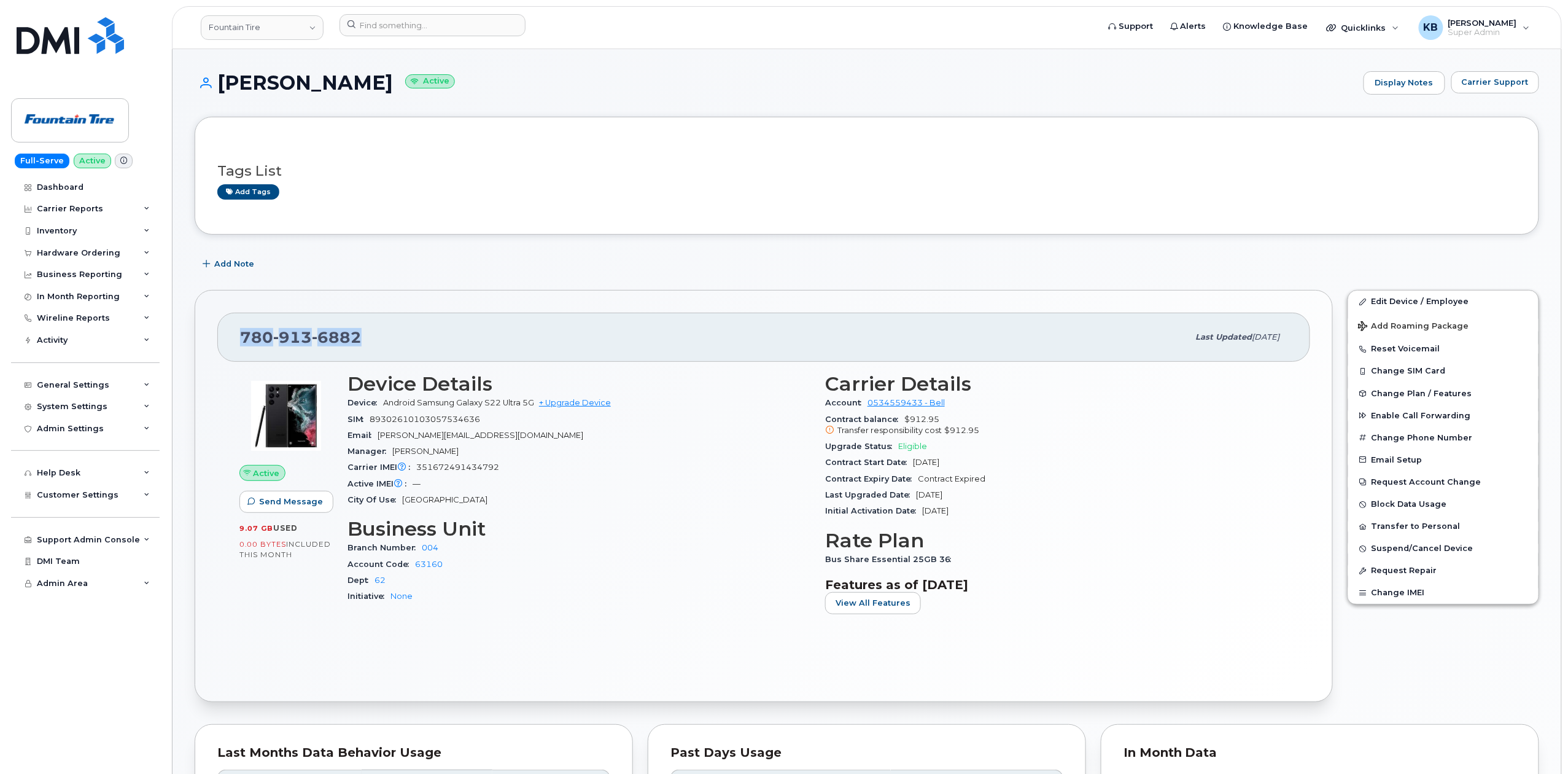
drag, startPoint x: 376, startPoint y: 344, endPoint x: 232, endPoint y: 338, distance: 144.1
click at [232, 338] on div "[PHONE_NUMBER] Last updated [DATE]" at bounding box center [764, 338] width 1093 height 49
copy span "[PHONE_NUMBER]"
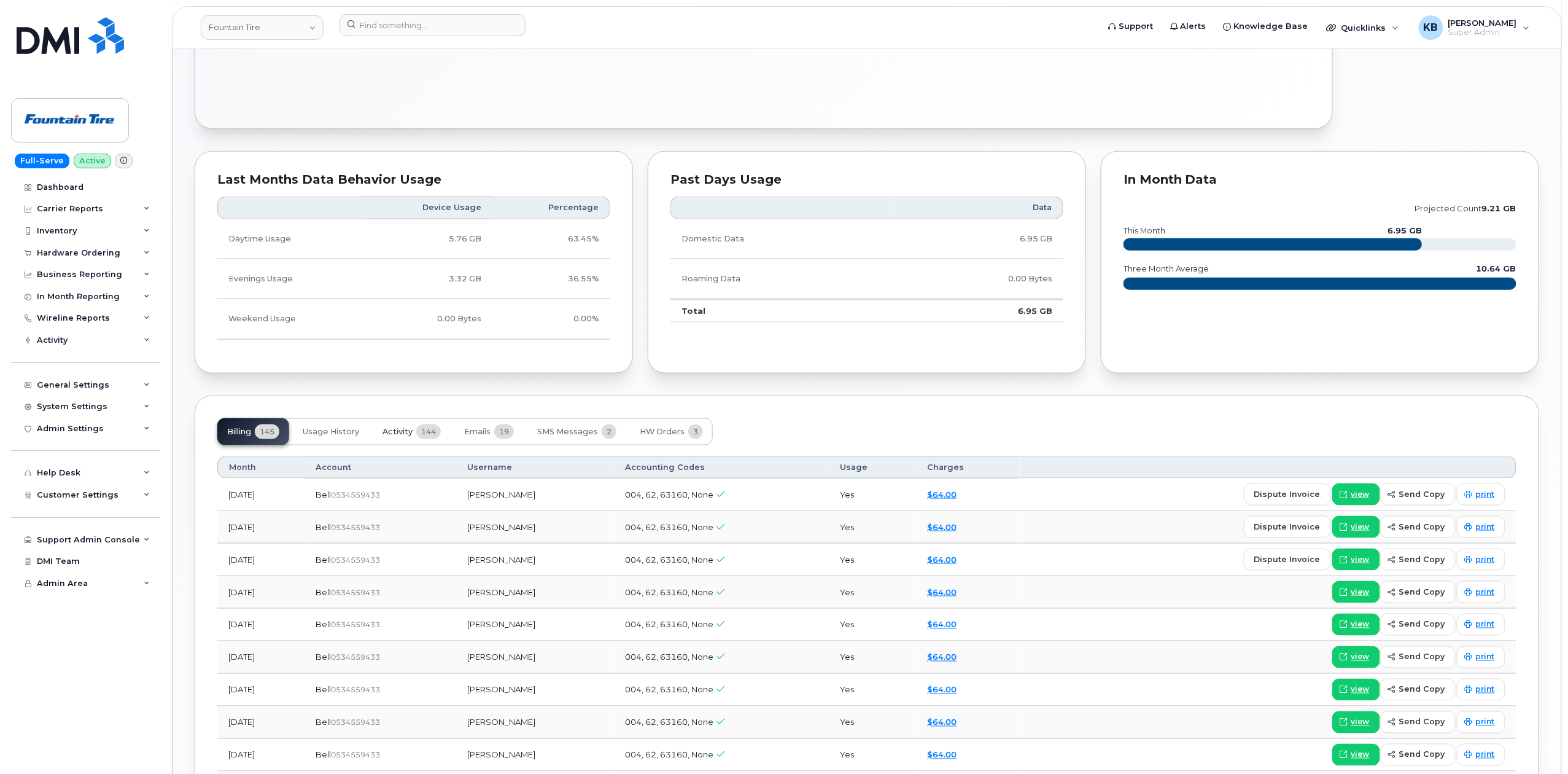
click at [389, 431] on span "Activity" at bounding box center [398, 431] width 30 height 10
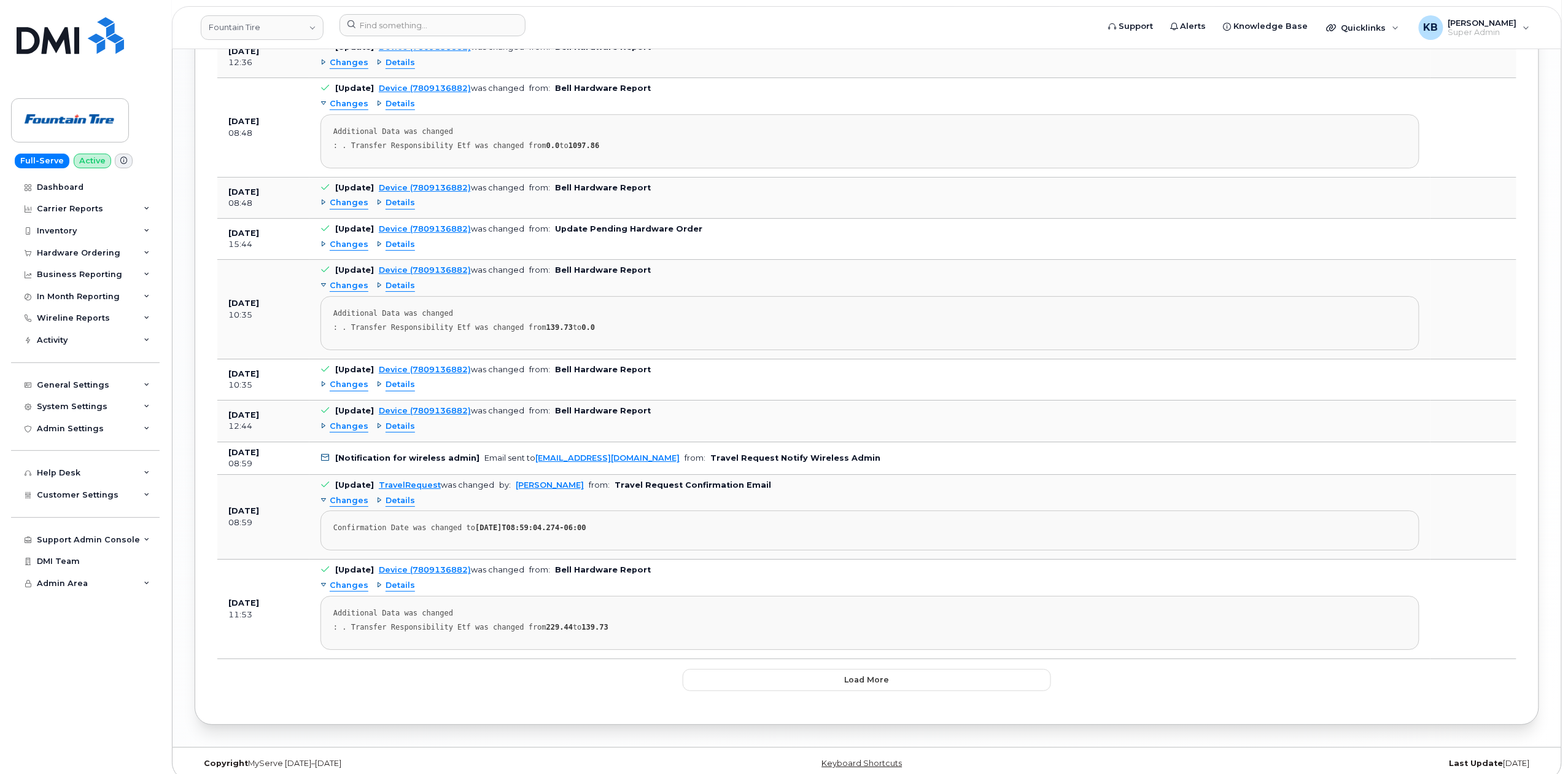
scroll to position [1969, 0]
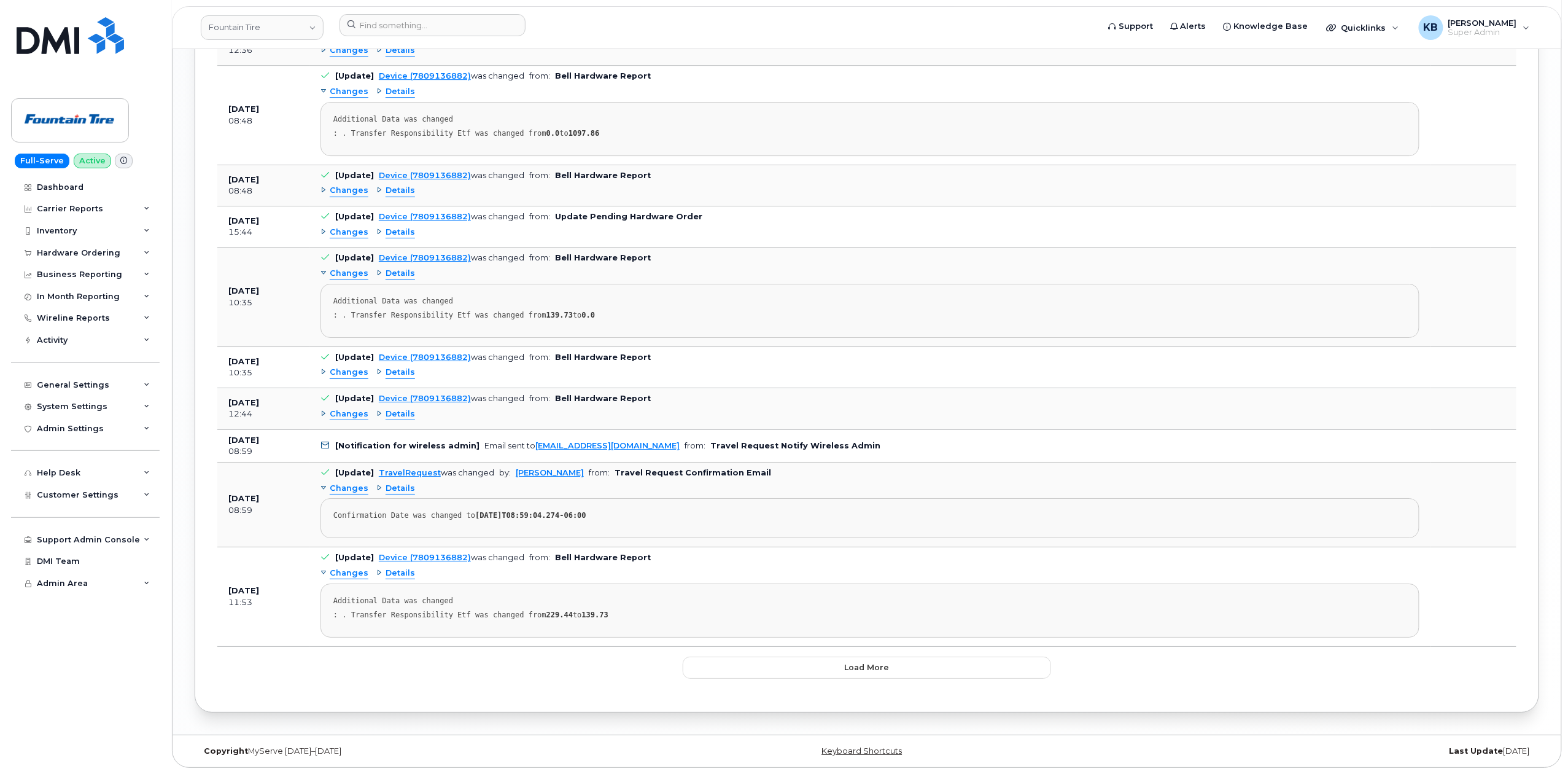
click at [828, 670] on button "Load more" at bounding box center [866, 667] width 368 height 22
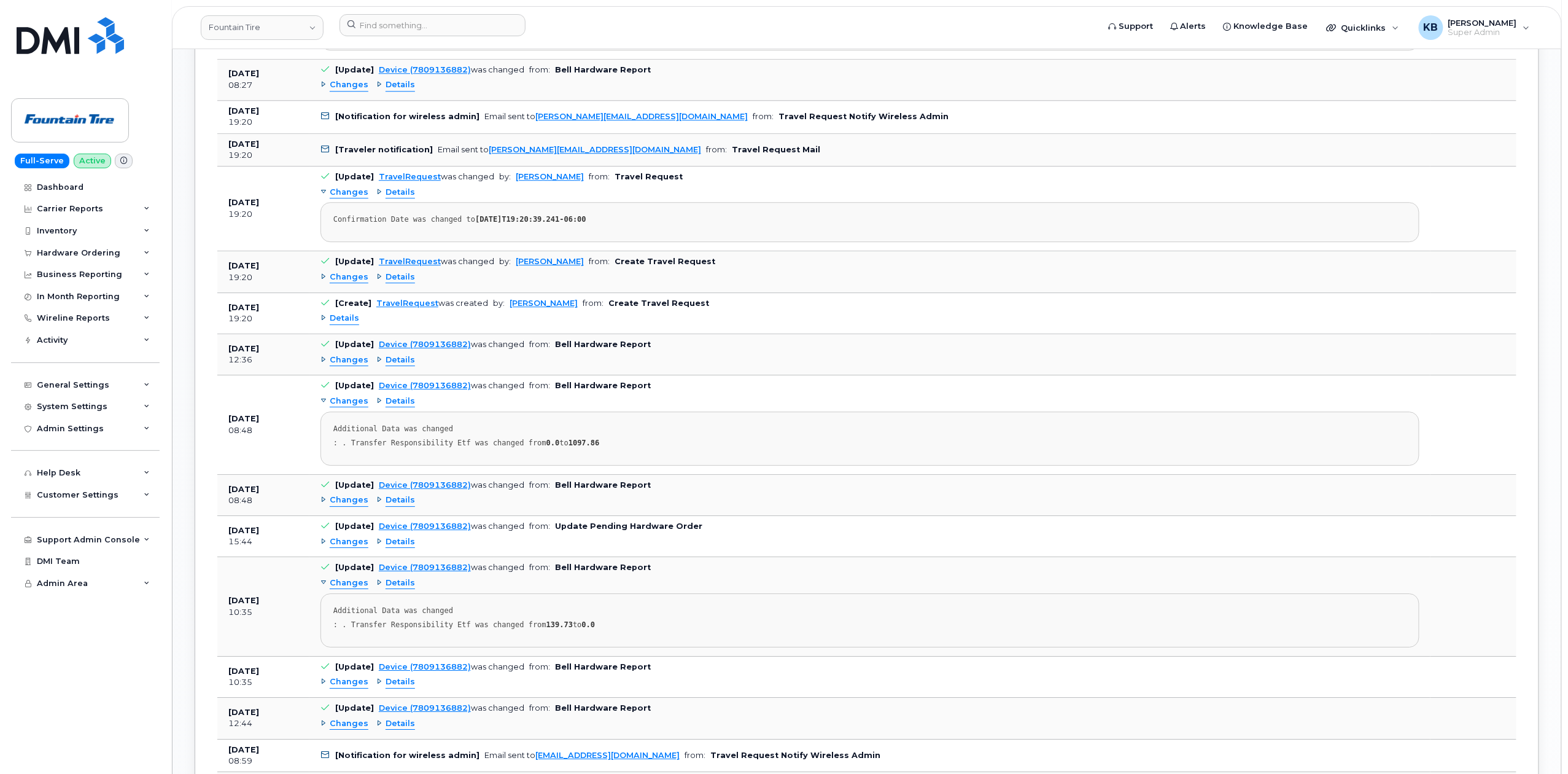
scroll to position [1723, 0]
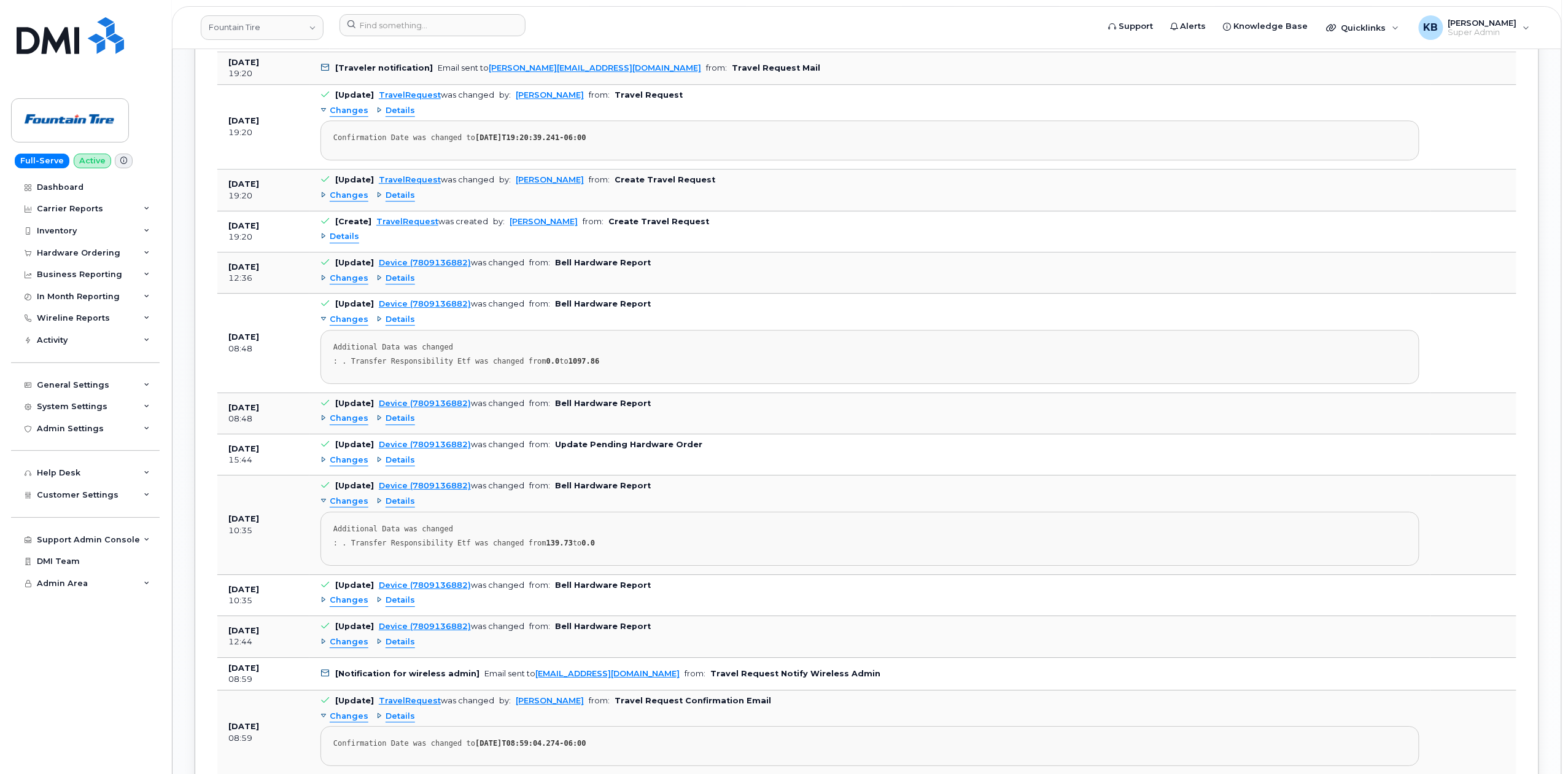
click at [346, 466] on span "Changes" at bounding box center [349, 460] width 38 height 11
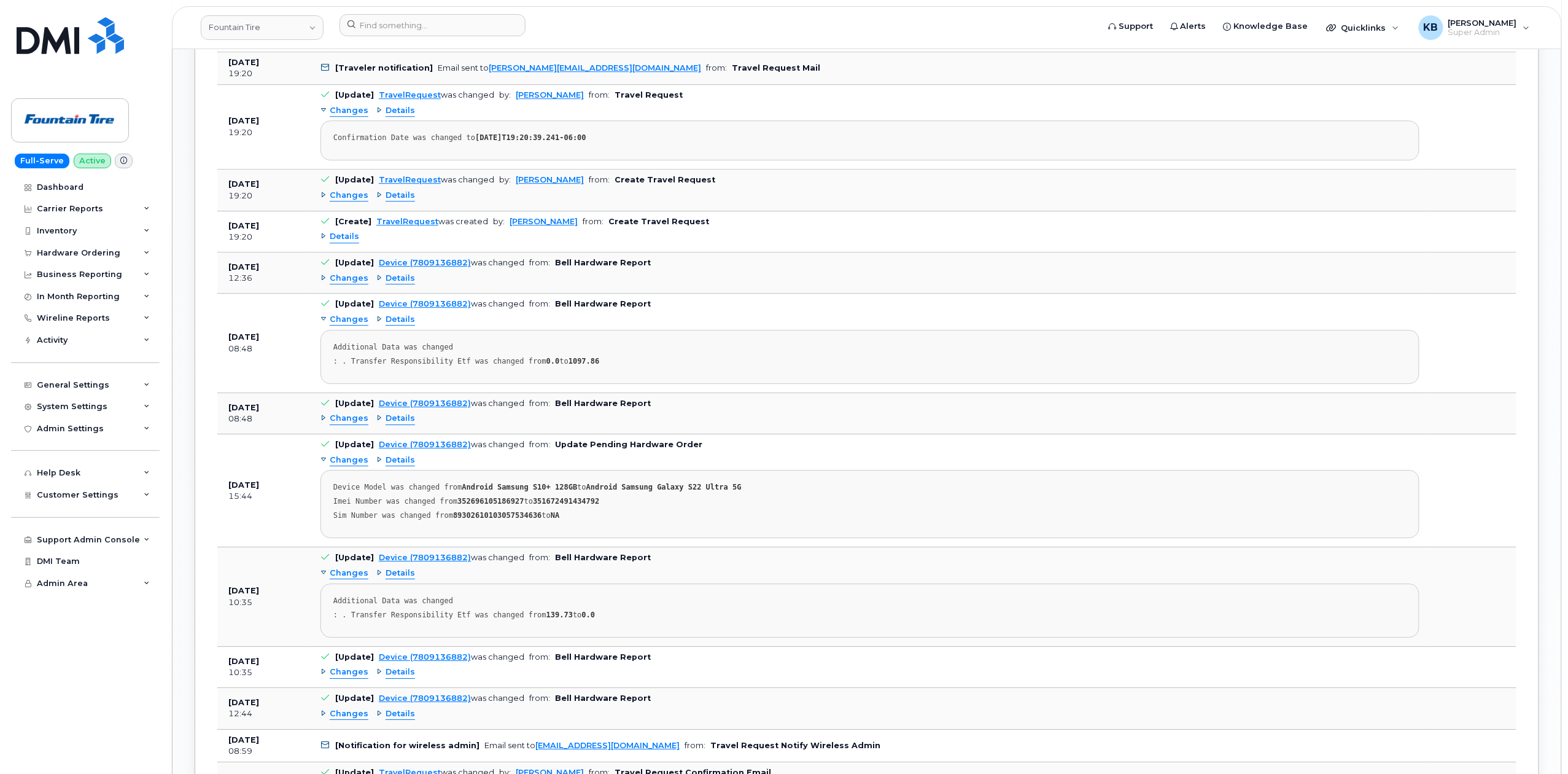
scroll to position [1805, 0]
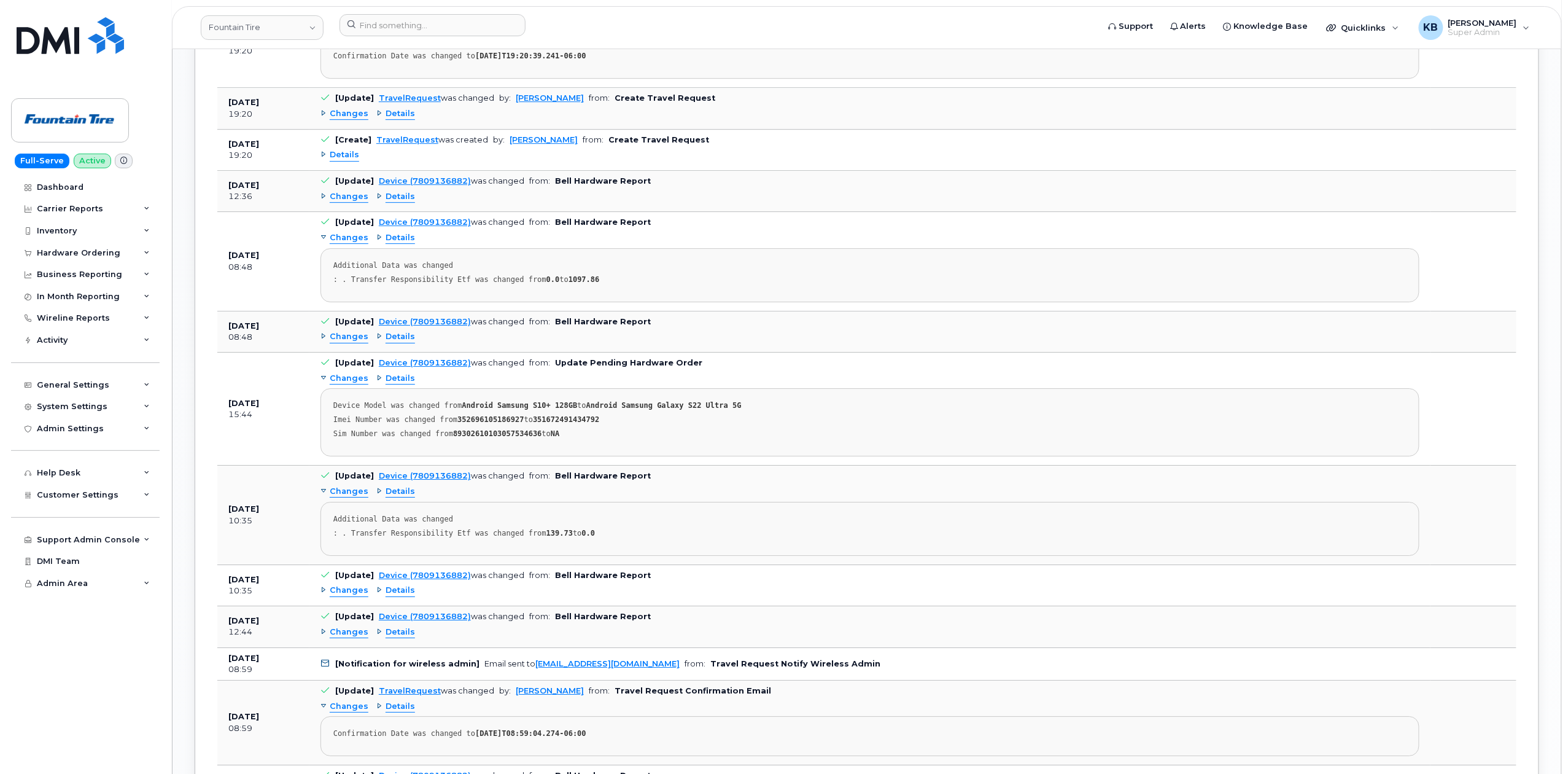
click at [393, 498] on span "Details" at bounding box center [400, 492] width 30 height 11
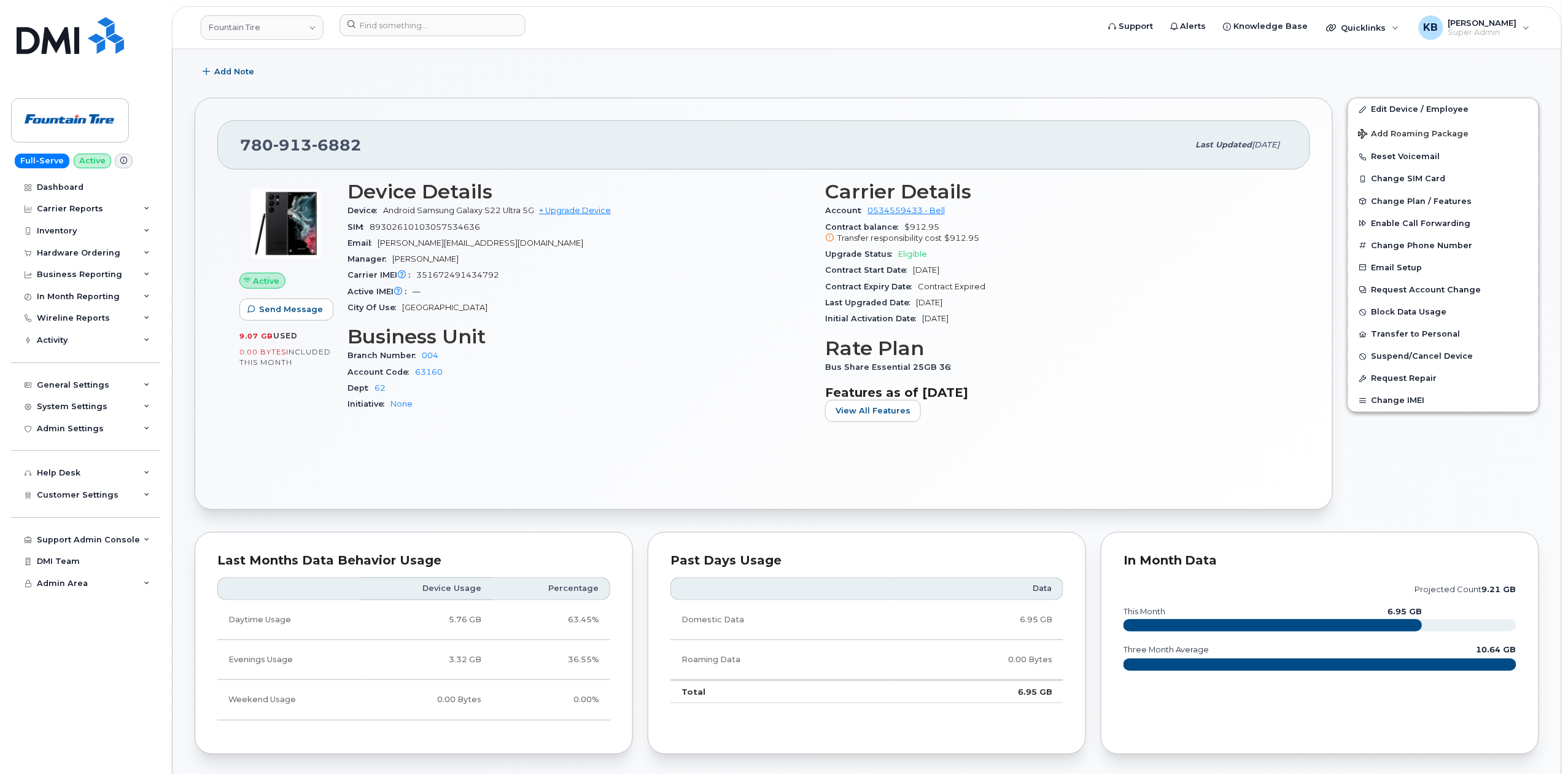
scroll to position [0, 0]
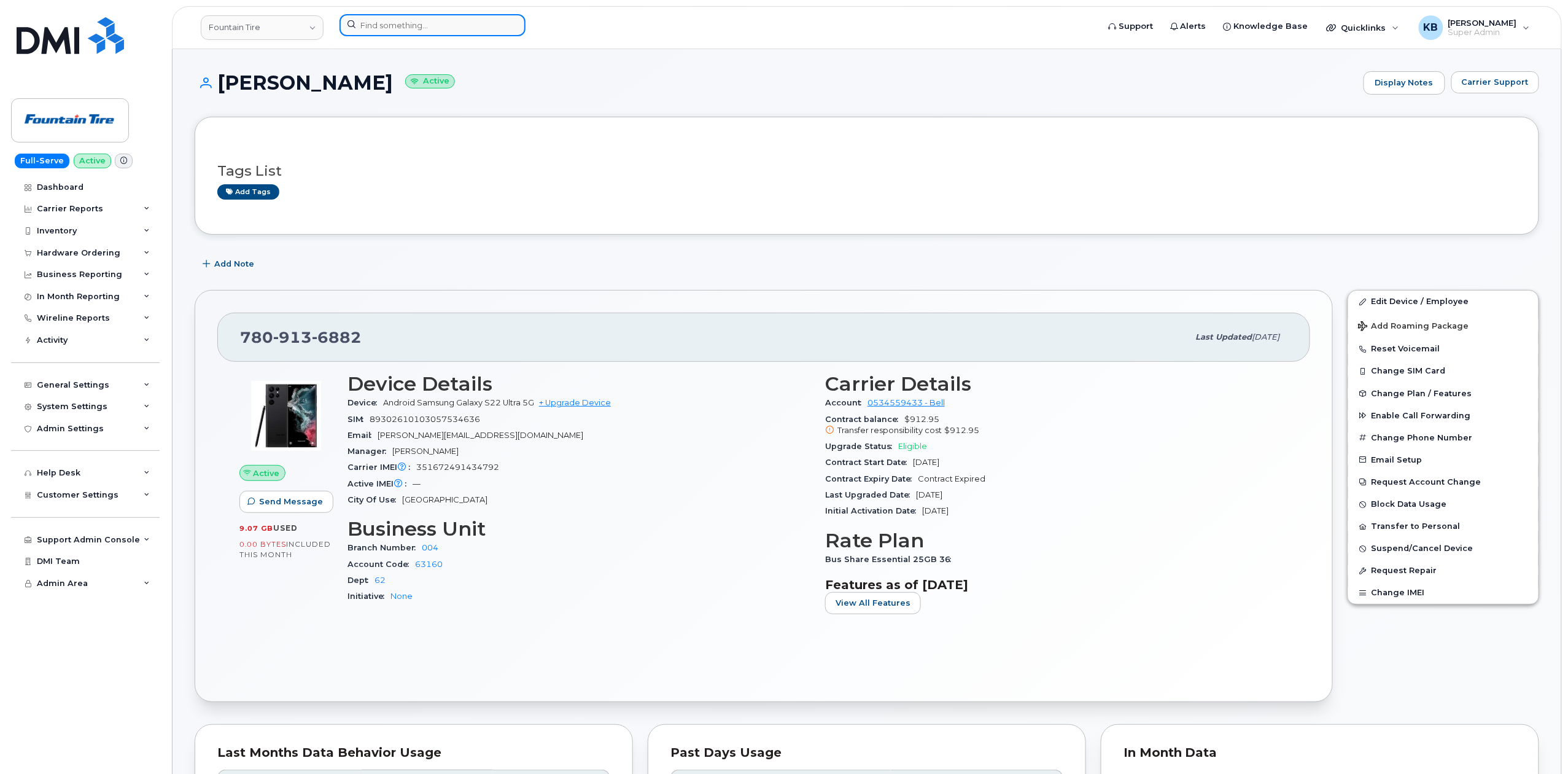
click at [389, 25] on input at bounding box center [432, 24] width 186 height 22
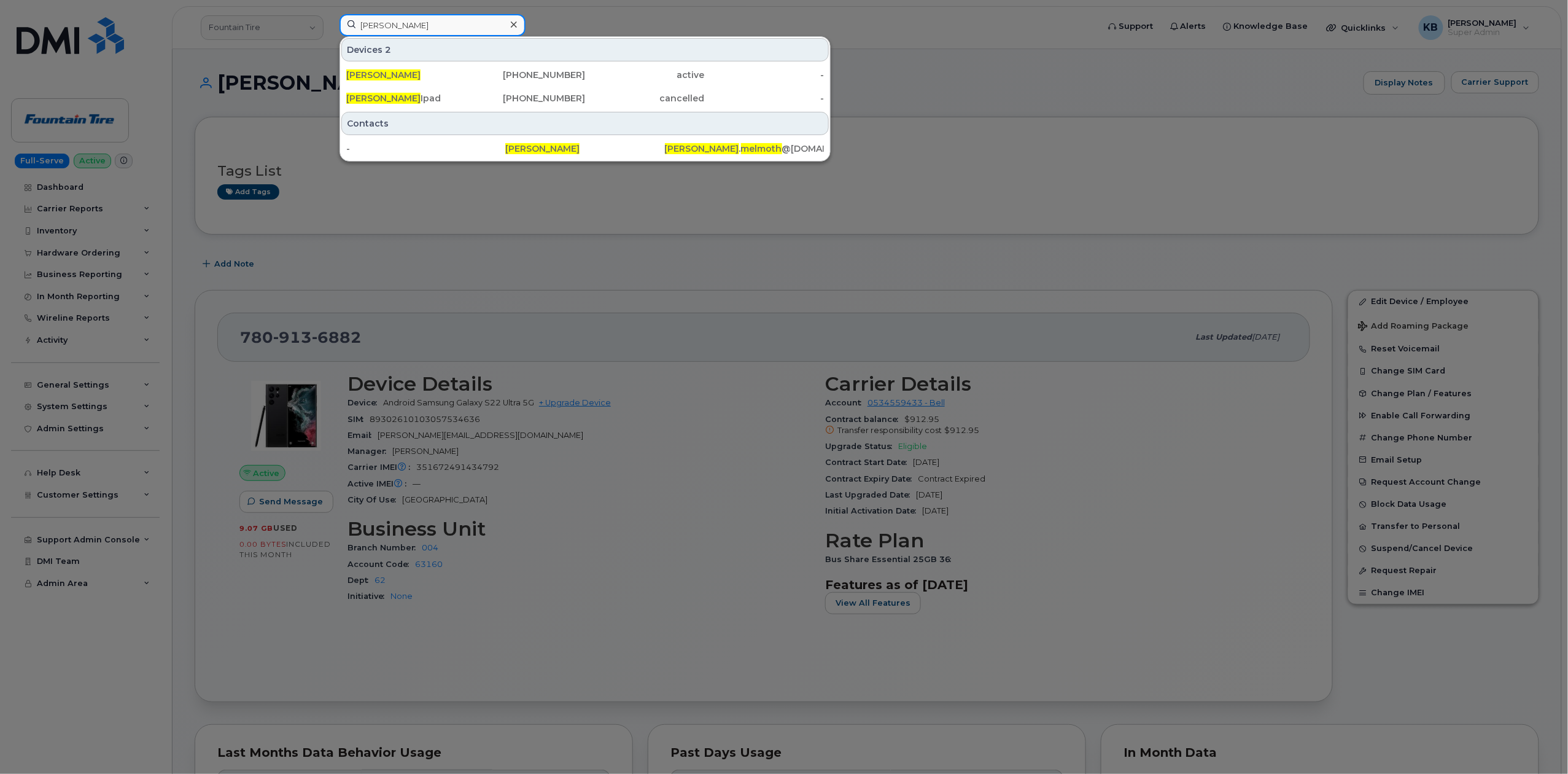
type input "jason melmoth"
click at [725, 218] on div at bounding box center [784, 387] width 1568 height 774
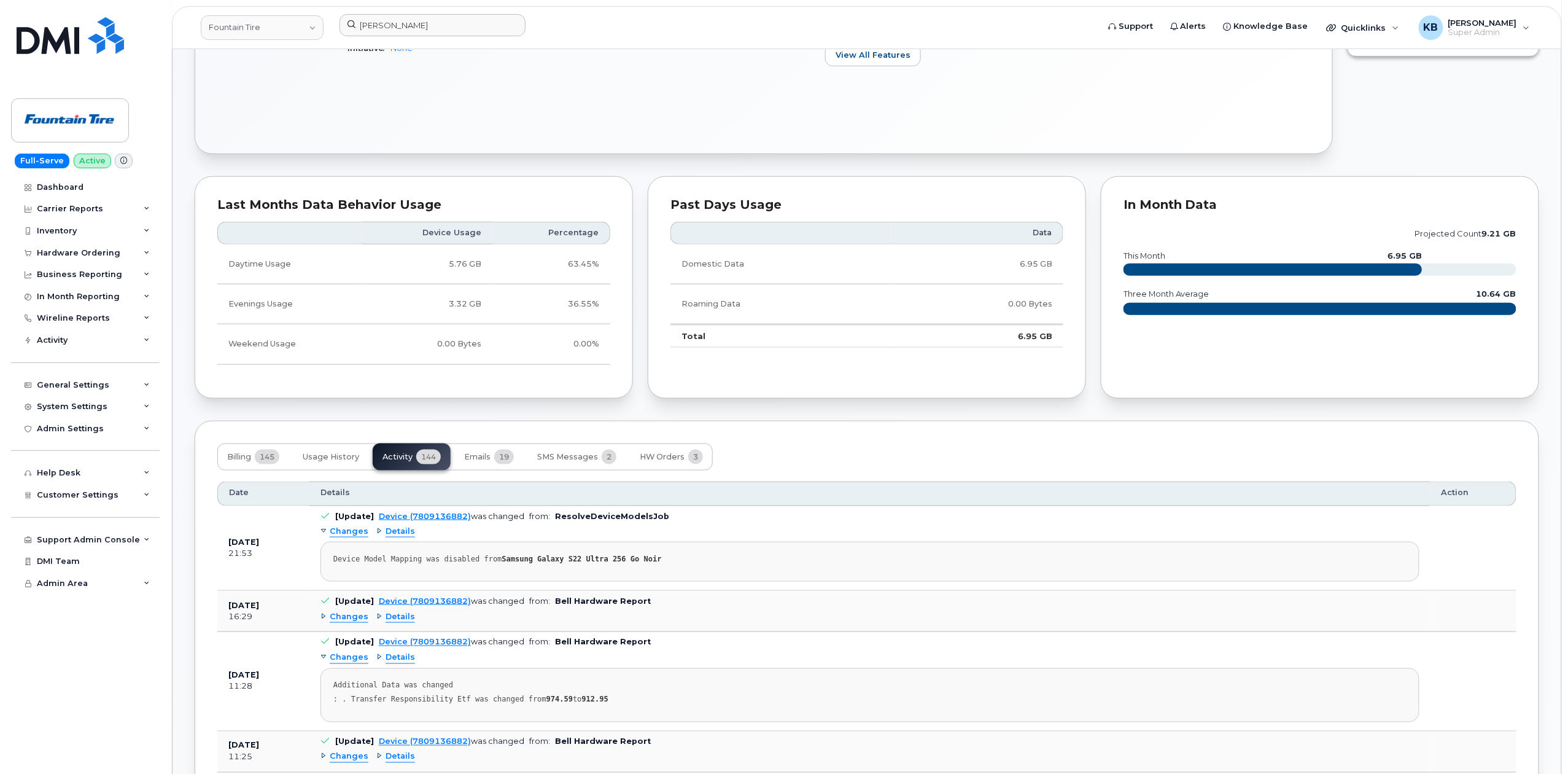
scroll to position [573, 0]
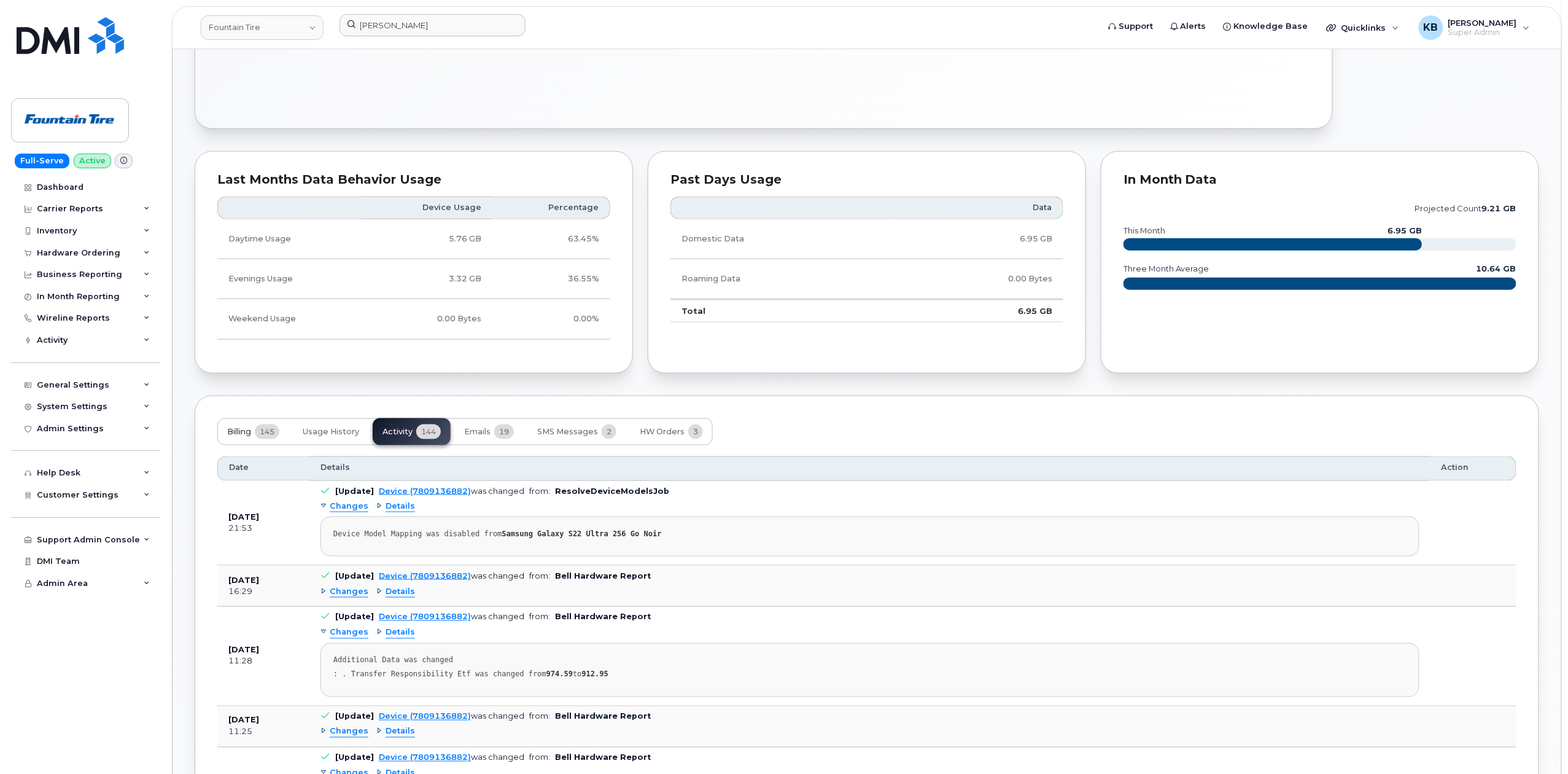
click at [239, 436] on span "Billing" at bounding box center [239, 431] width 24 height 10
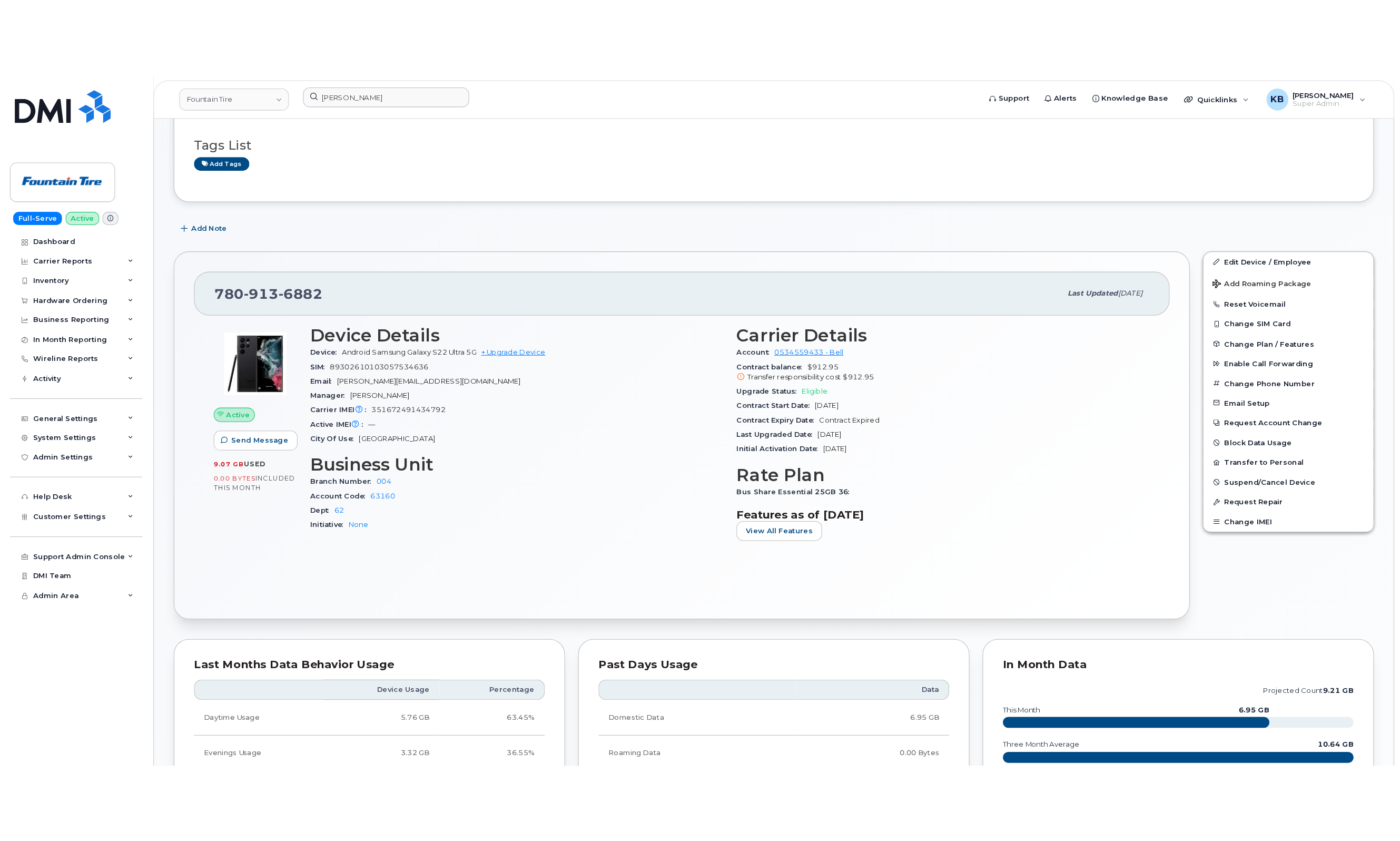
scroll to position [422, 0]
